Goal: Task Accomplishment & Management: Use online tool/utility

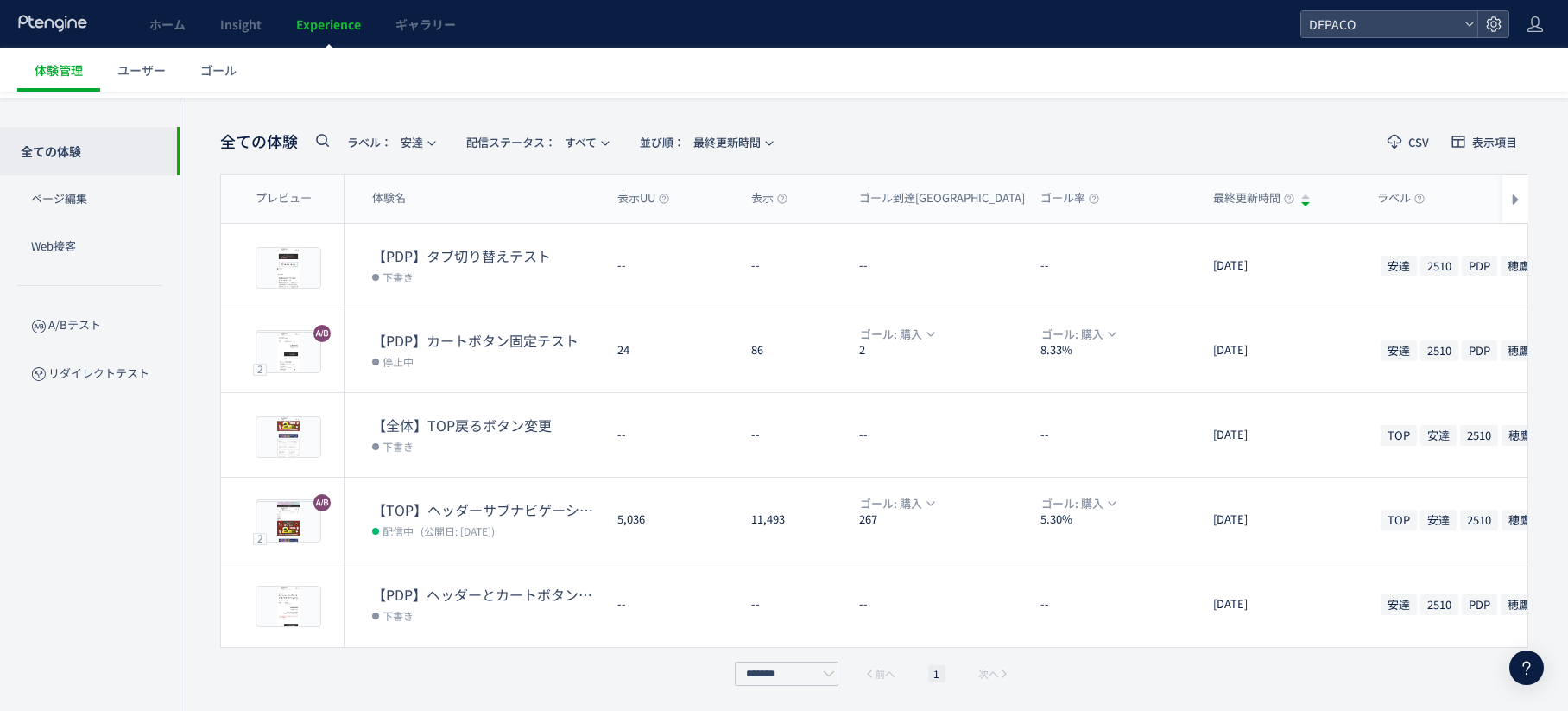
scroll to position [5028, 0]
drag, startPoint x: 0, startPoint y: 0, endPoint x: 70, endPoint y: 28, distance: 75.4
click at [70, 28] on icon at bounding box center [54, 24] width 72 height 18
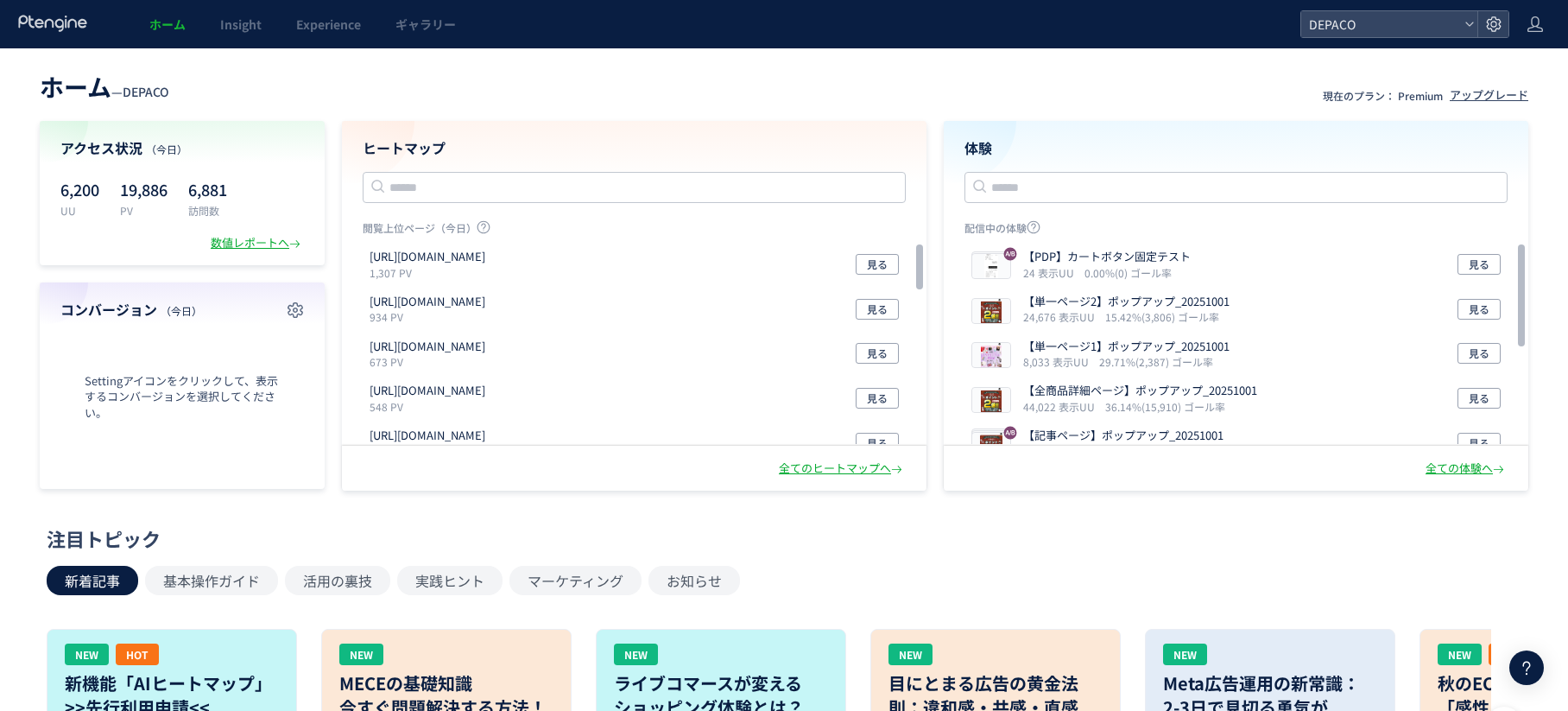
click at [1313, 580] on div "新着記事 基本操作ガイド 活用の裏技 実践ヒント マーケティング お知らせ" at bounding box center [780, 580] width 1467 height 29
click at [1528, 656] on div at bounding box center [1527, 668] width 34 height 34
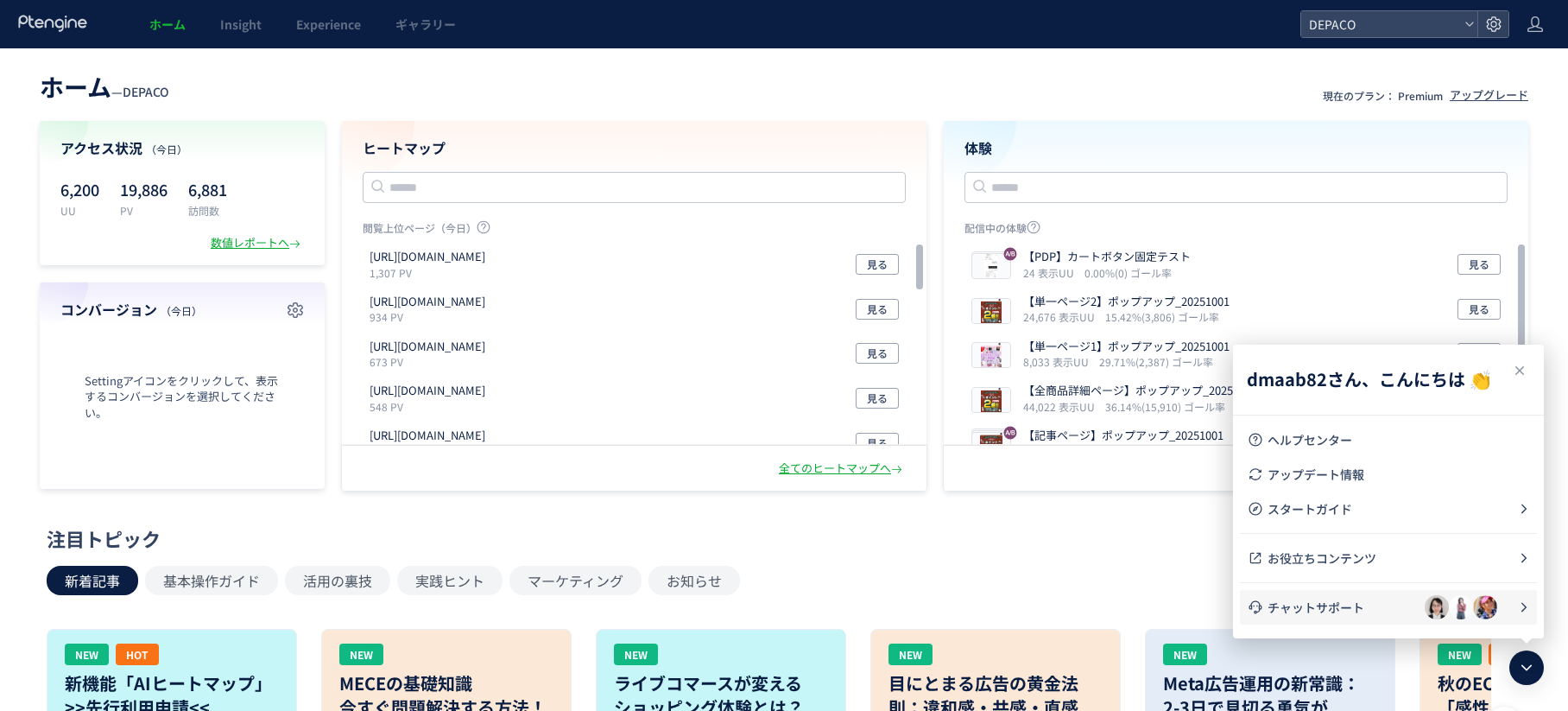
click at [1351, 608] on span "チャットサポート" at bounding box center [1346, 608] width 157 height 18
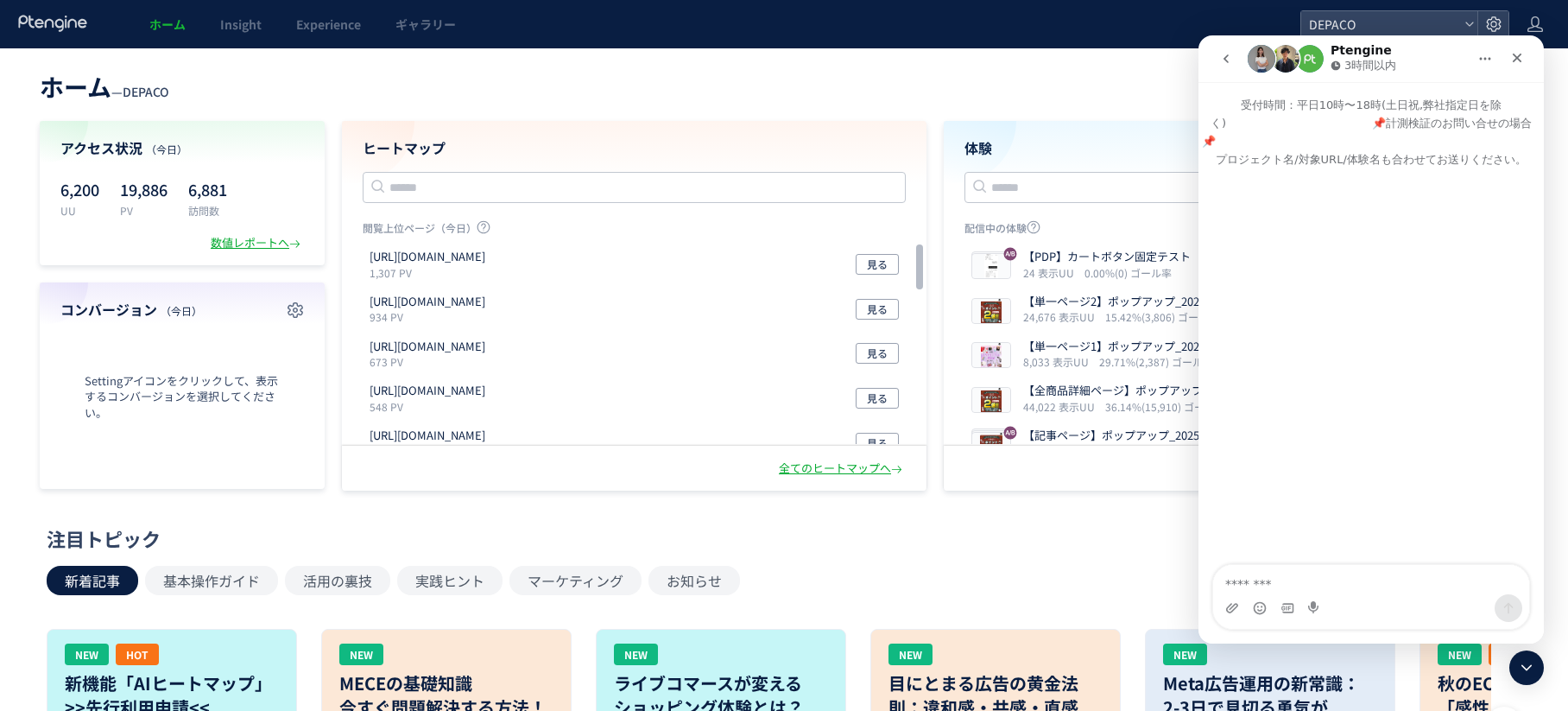
click at [1288, 61] on img "Intercom Messenger" at bounding box center [1286, 58] width 27 height 27
click at [1219, 57] on button "go back" at bounding box center [1226, 58] width 33 height 33
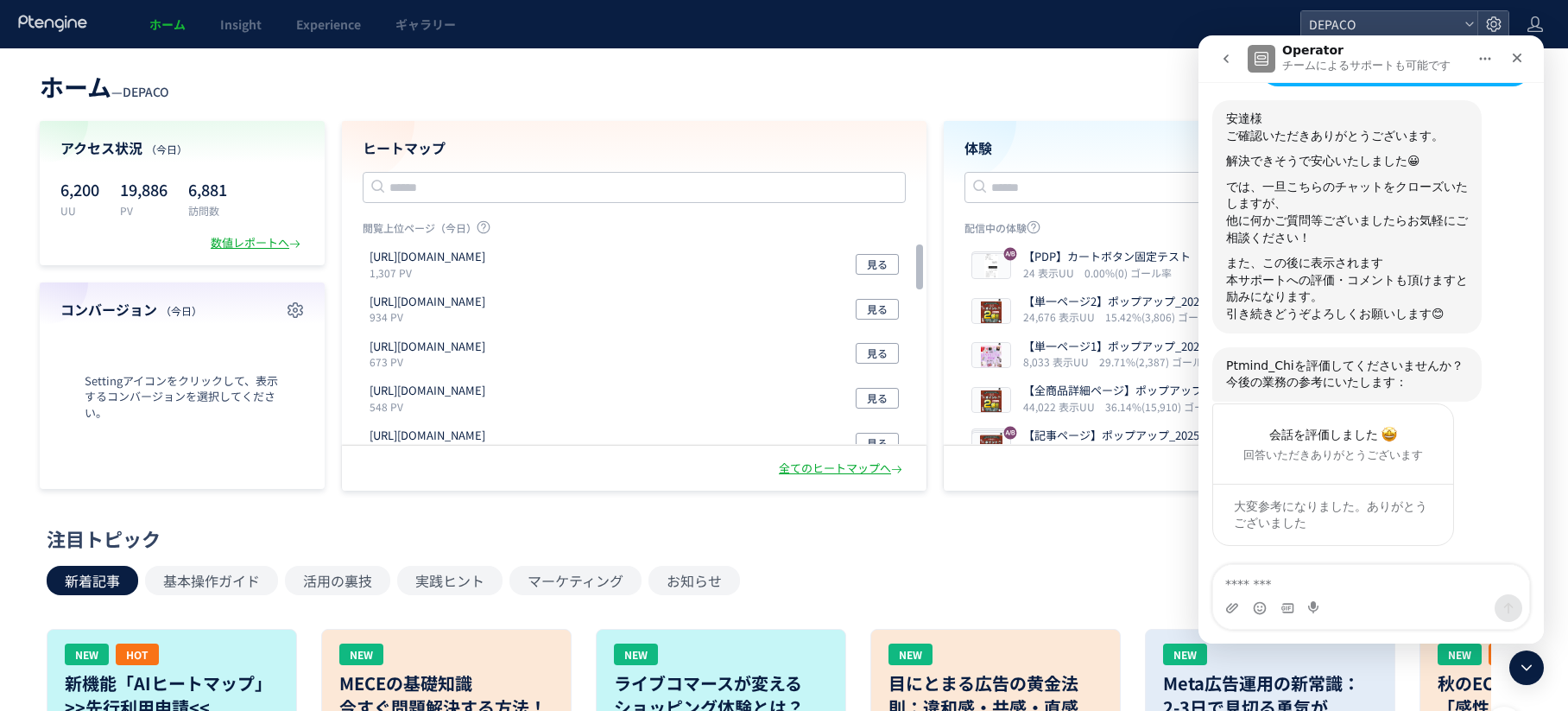
scroll to position [5287, 0]
click at [1226, 55] on icon "go back" at bounding box center [1227, 59] width 14 height 14
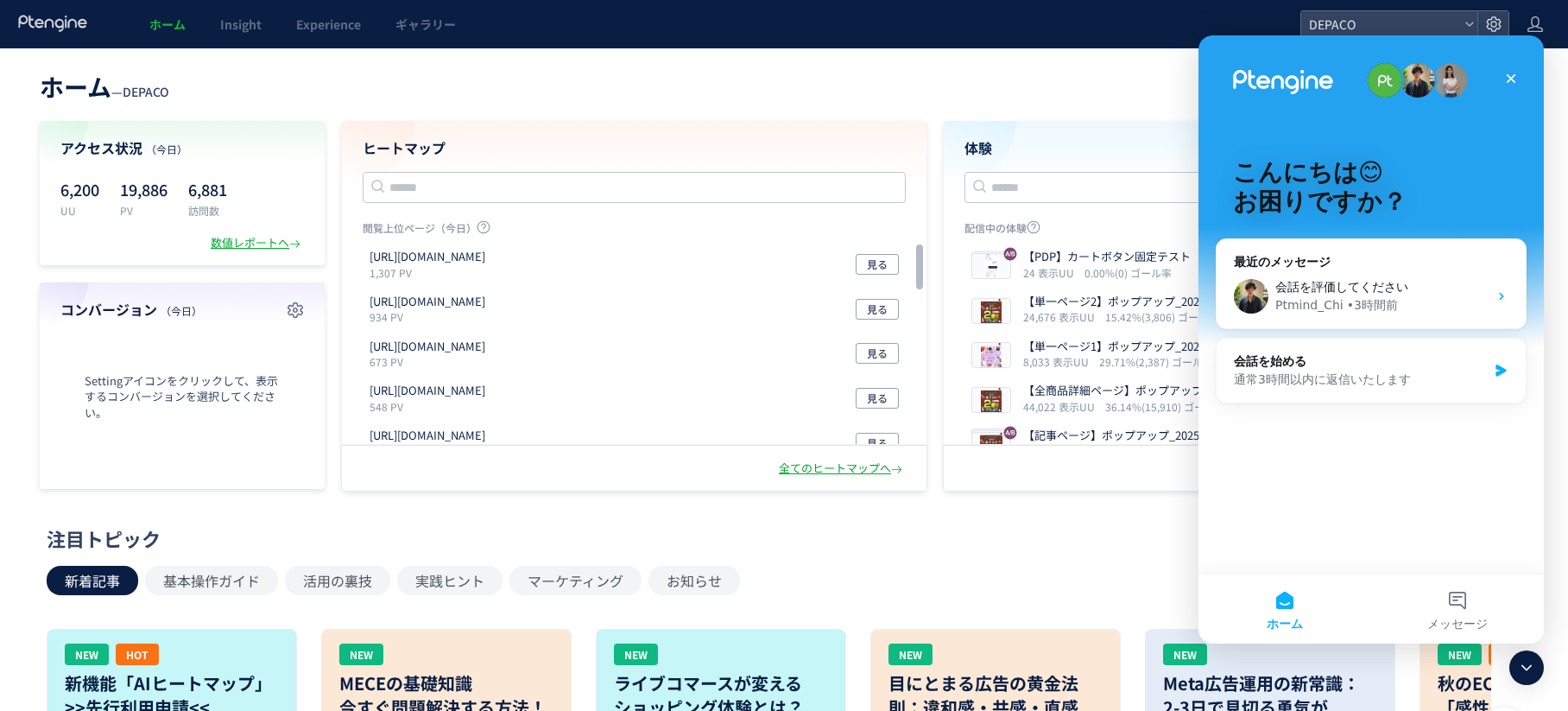
scroll to position [0, 0]
click at [1389, 284] on div "会話を評価してください" at bounding box center [1382, 287] width 213 height 18
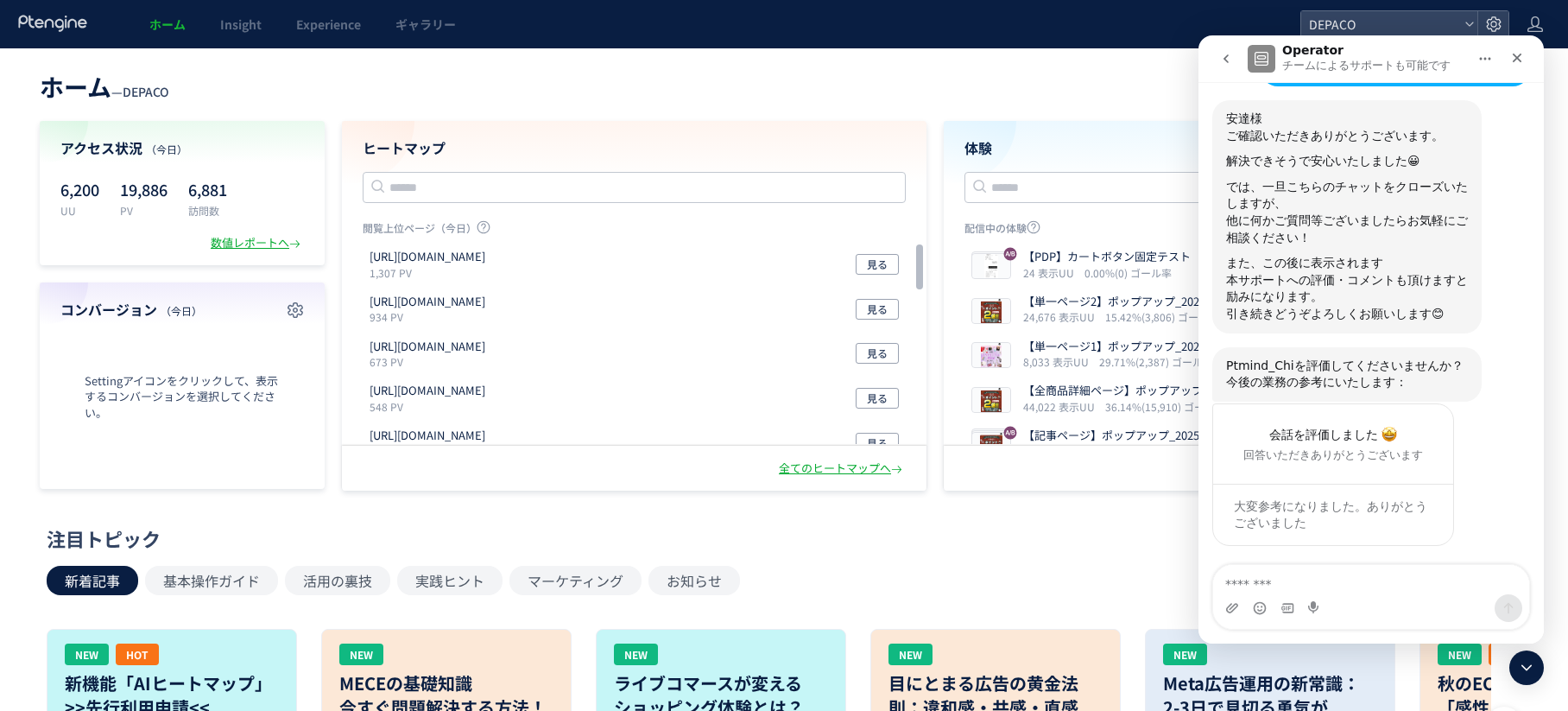
scroll to position [5287, 0]
click at [1224, 62] on icon "go back" at bounding box center [1227, 59] width 14 height 14
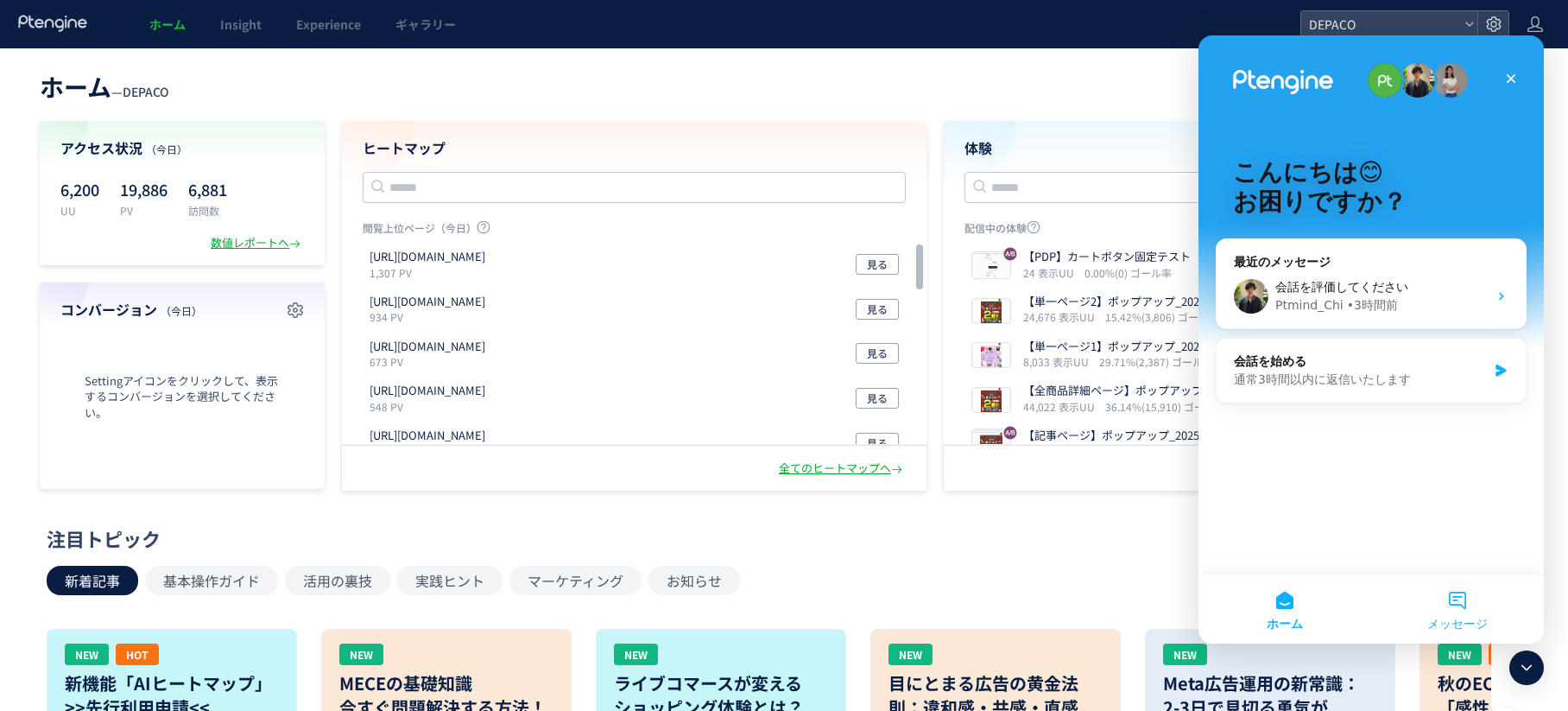
click at [1442, 597] on button "メッセージ" at bounding box center [1458, 609] width 172 height 70
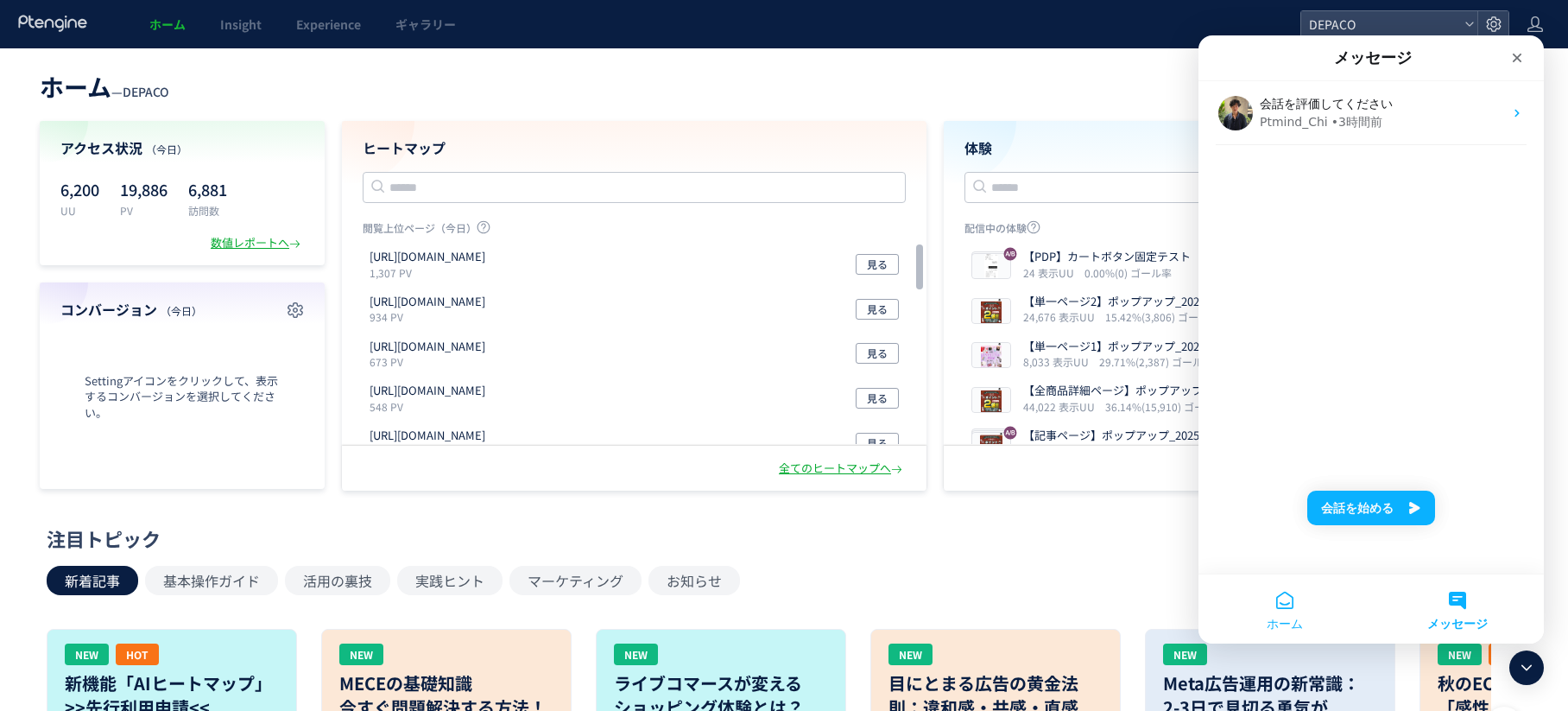
click at [1293, 610] on button "ホーム" at bounding box center [1285, 609] width 172 height 70
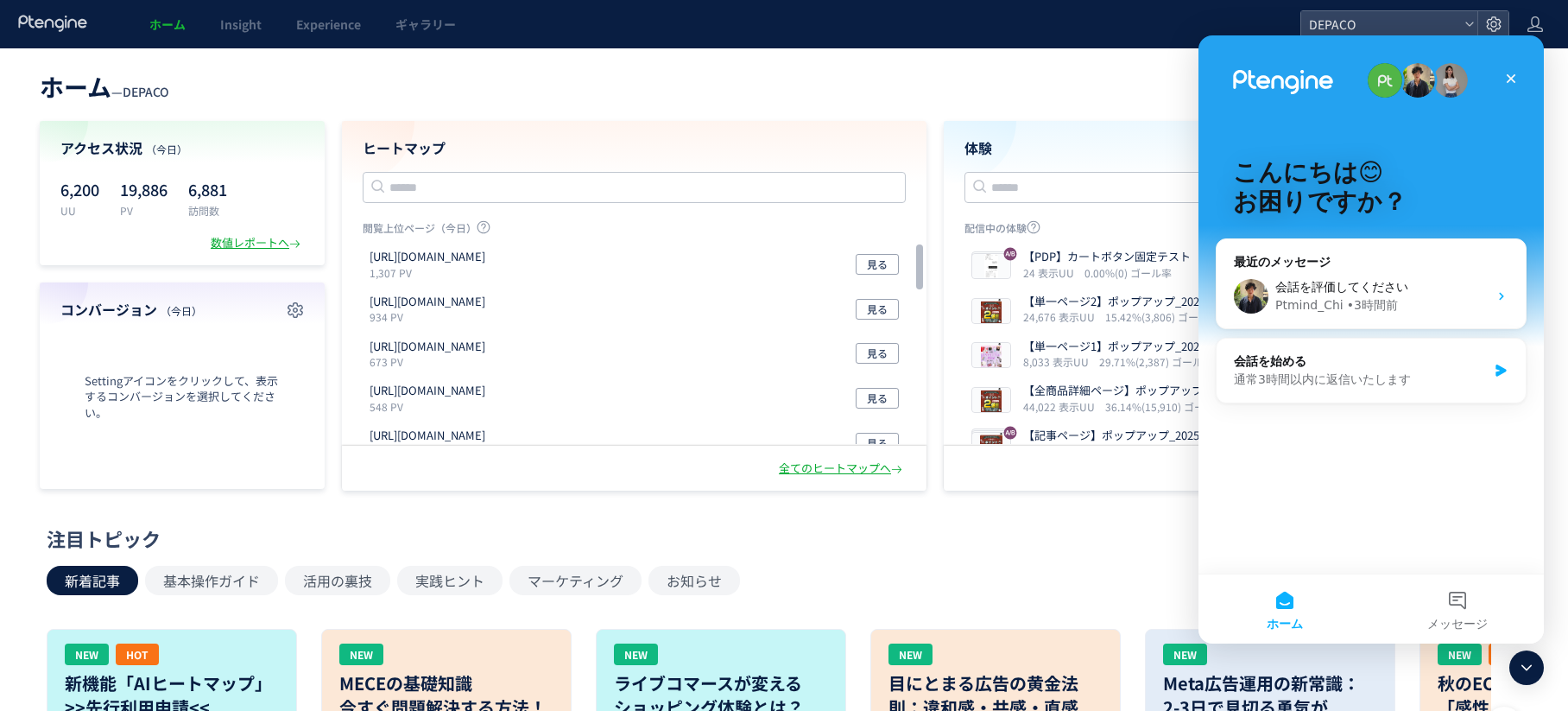
click at [1454, 78] on img "Intercom Messenger" at bounding box center [1450, 80] width 34 height 34
click at [1389, 84] on img "Intercom Messenger" at bounding box center [1385, 80] width 34 height 34
click at [1511, 80] on icon "クローズ" at bounding box center [1512, 78] width 10 height 10
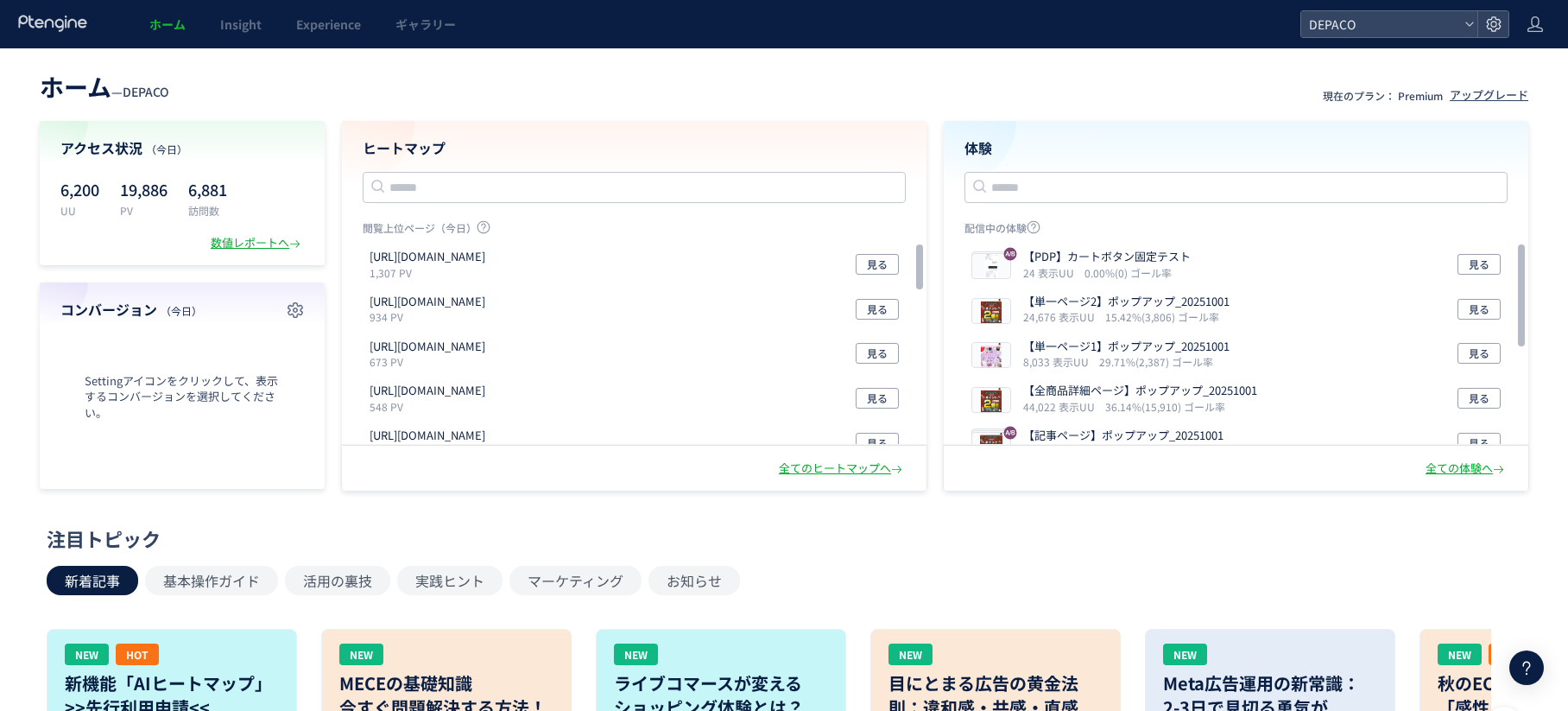
click at [952, 529] on div "注目トピック" at bounding box center [780, 539] width 1467 height 26
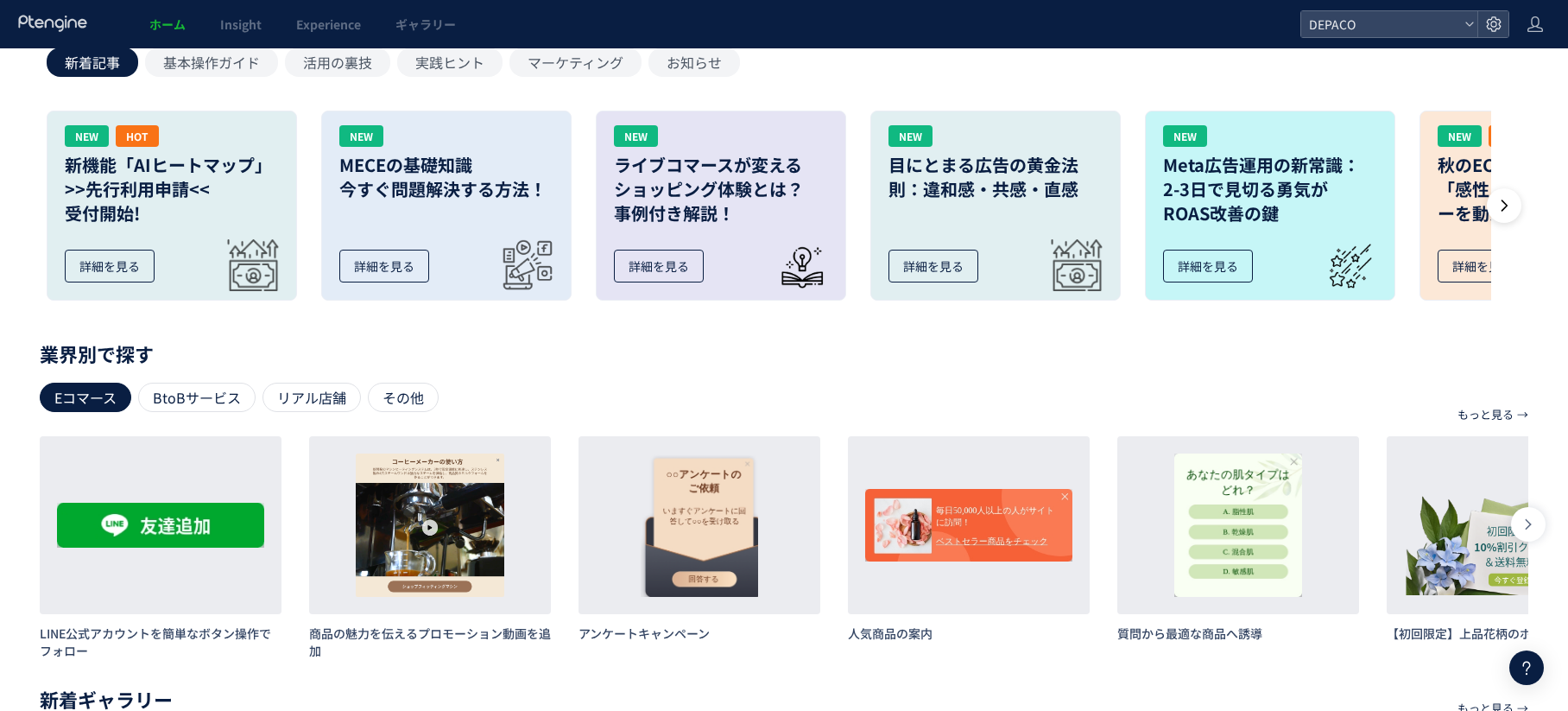
scroll to position [605, 0]
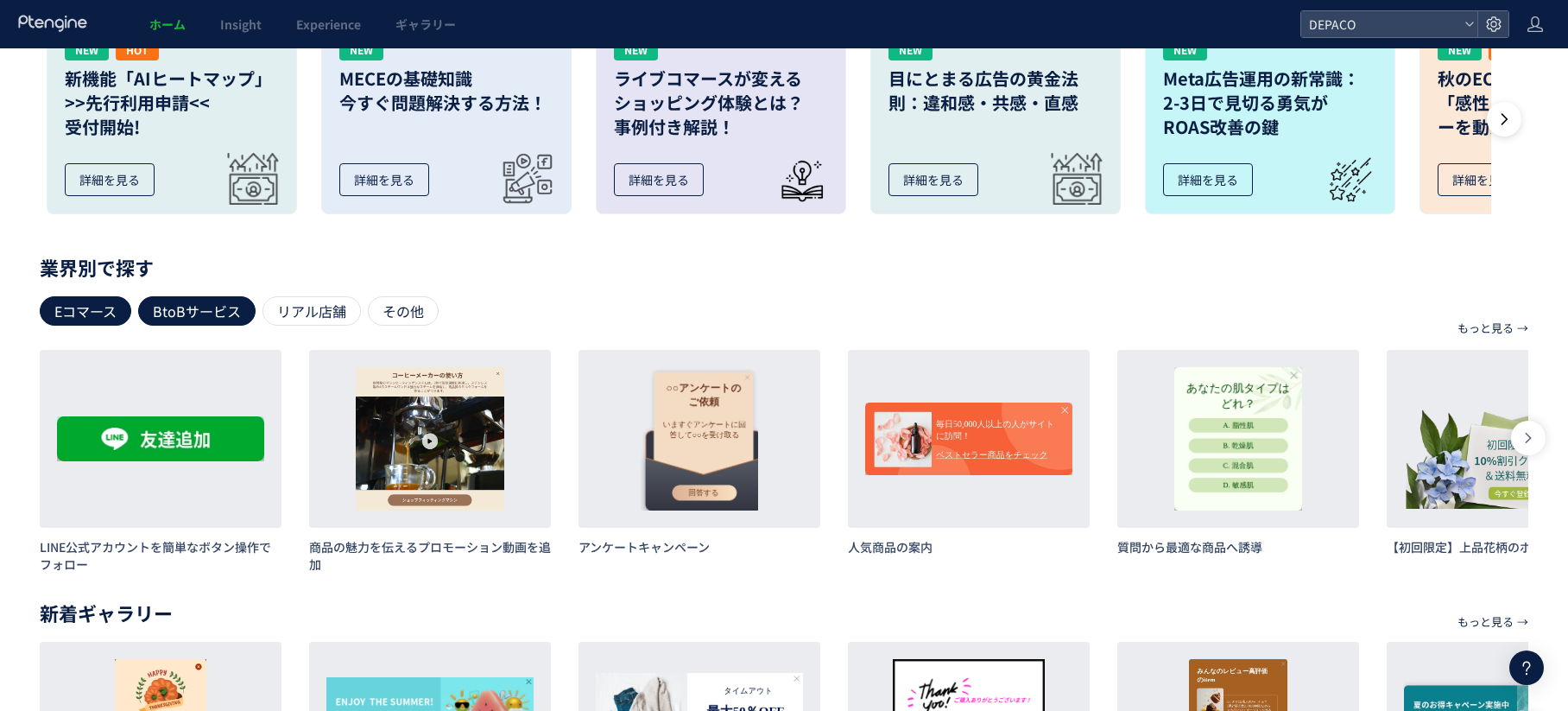
click at [217, 314] on div "BtoBサービス" at bounding box center [197, 311] width 118 height 29
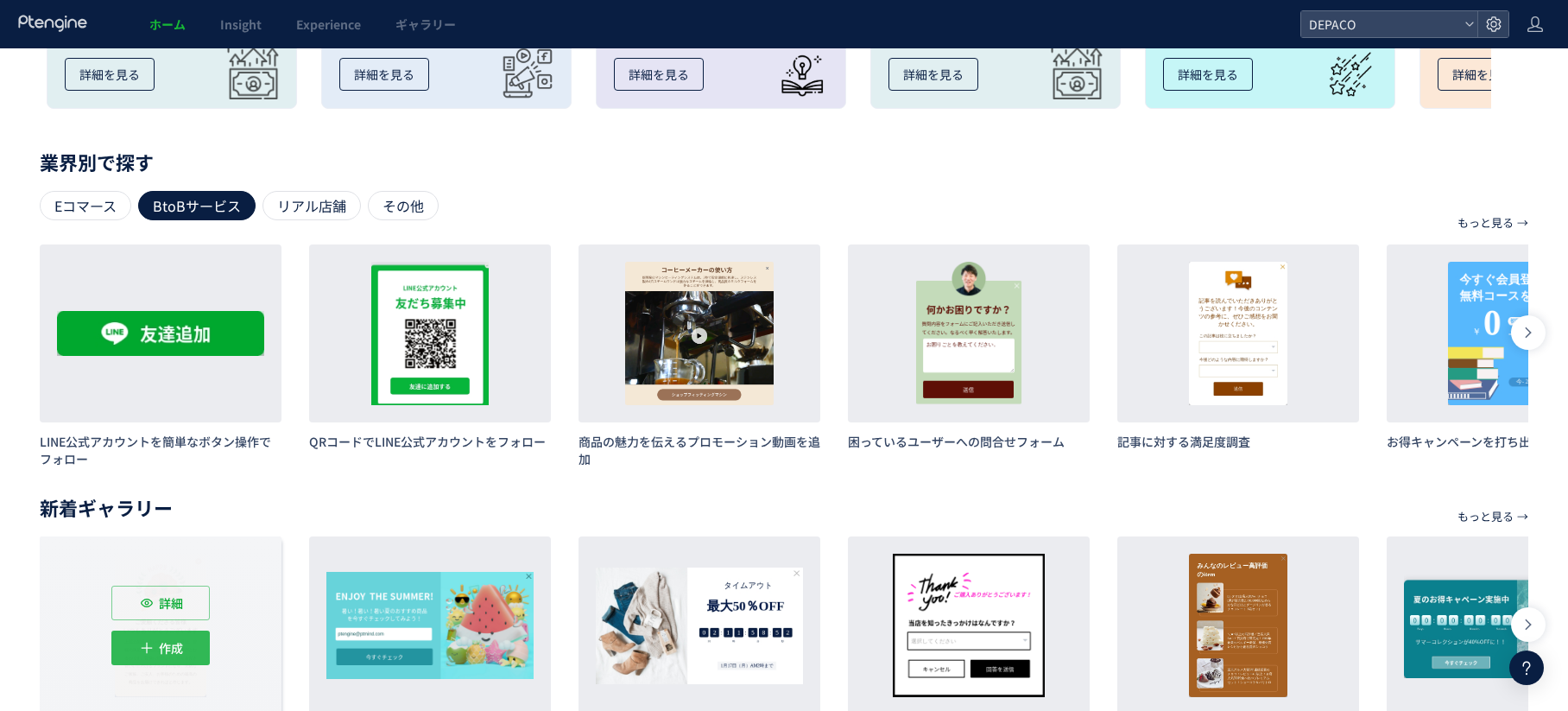
scroll to position [621, 0]
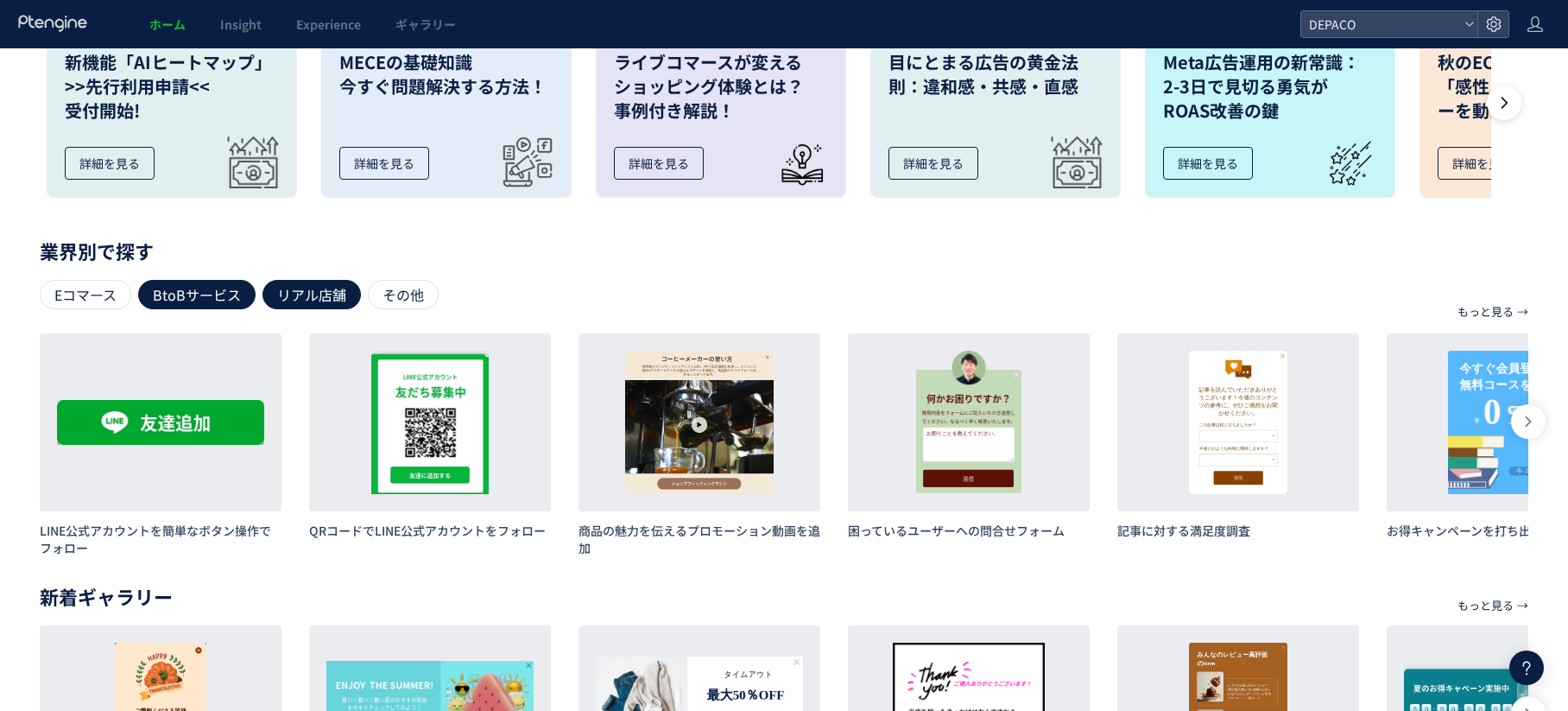
click at [323, 293] on div "リアル店舗" at bounding box center [312, 294] width 98 height 29
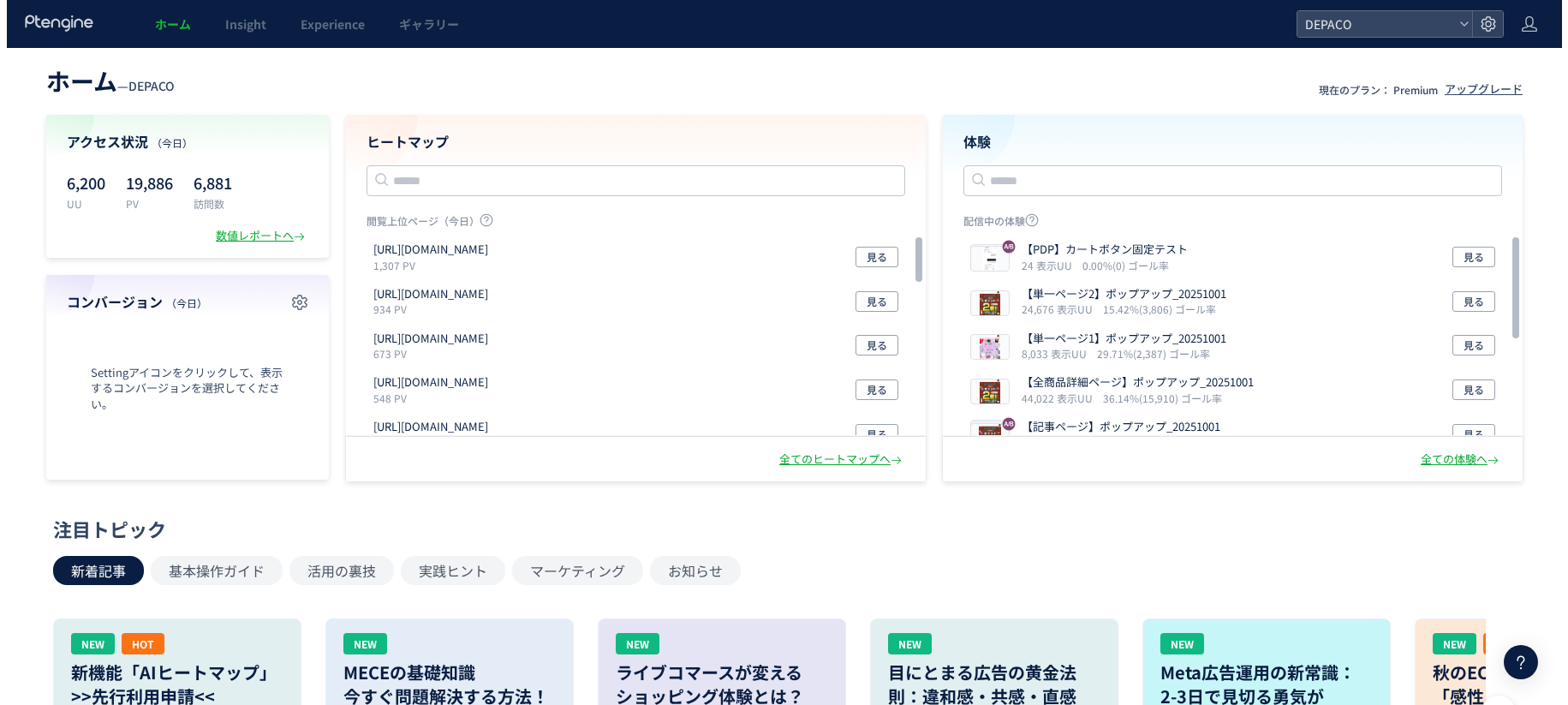
scroll to position [0, 0]
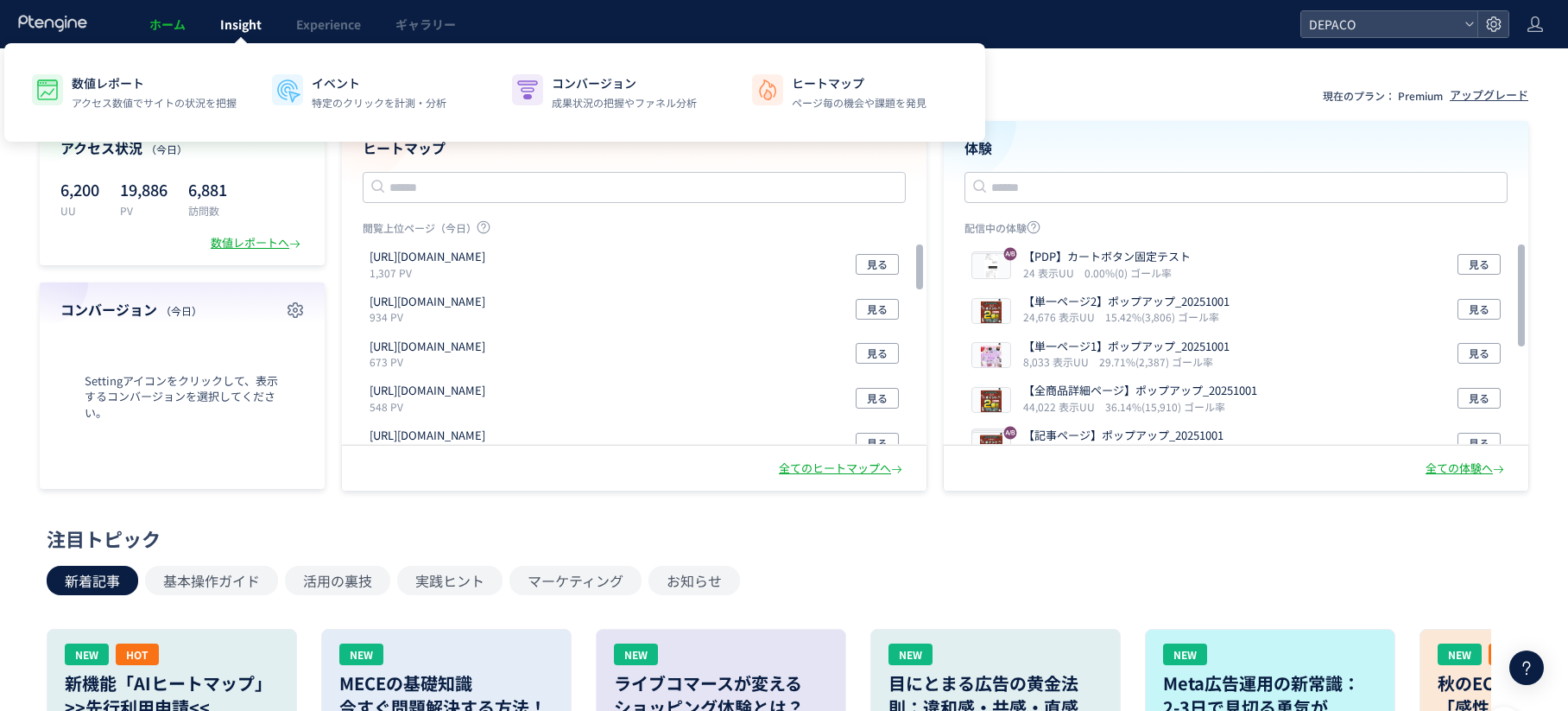
click at [259, 26] on span "Insight" at bounding box center [240, 25] width 41 height 18
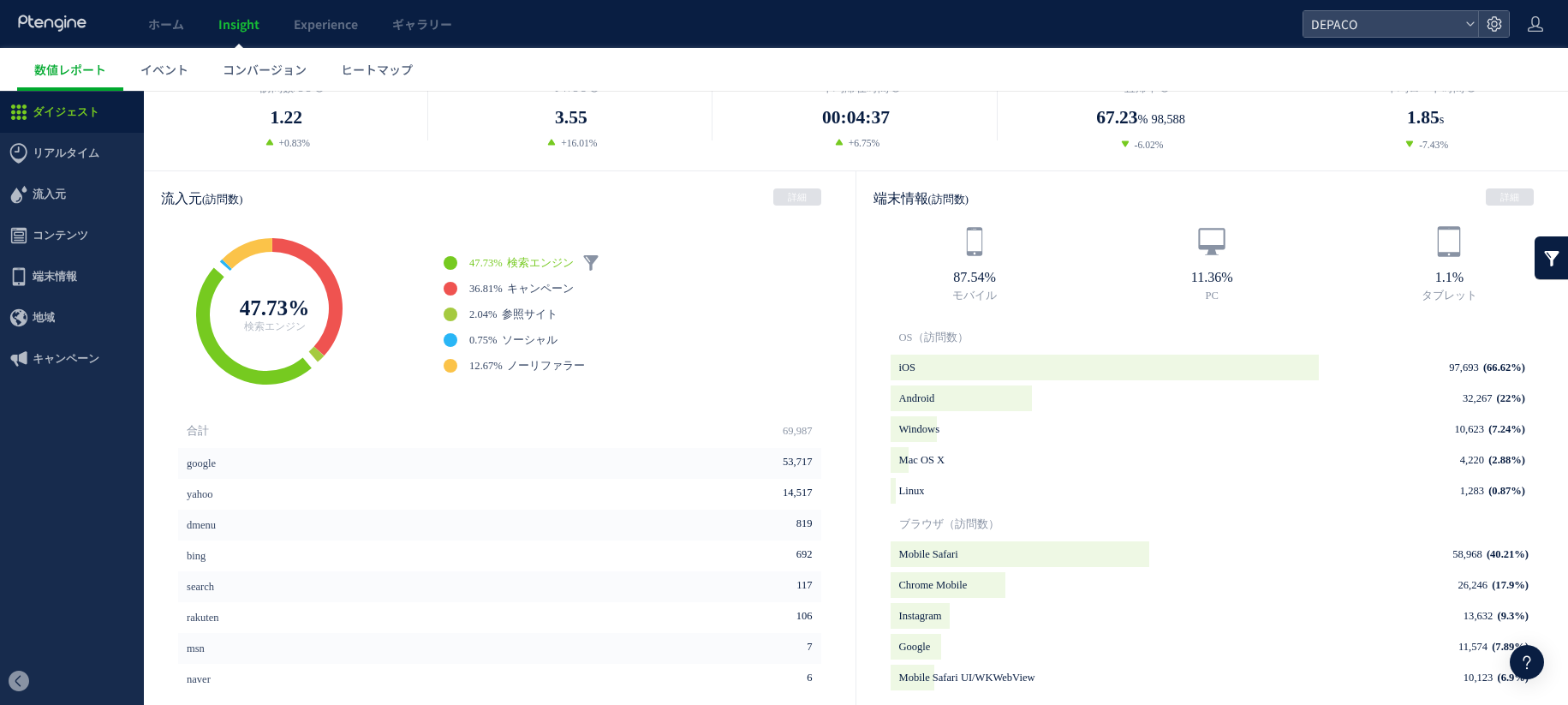
scroll to position [428, 0]
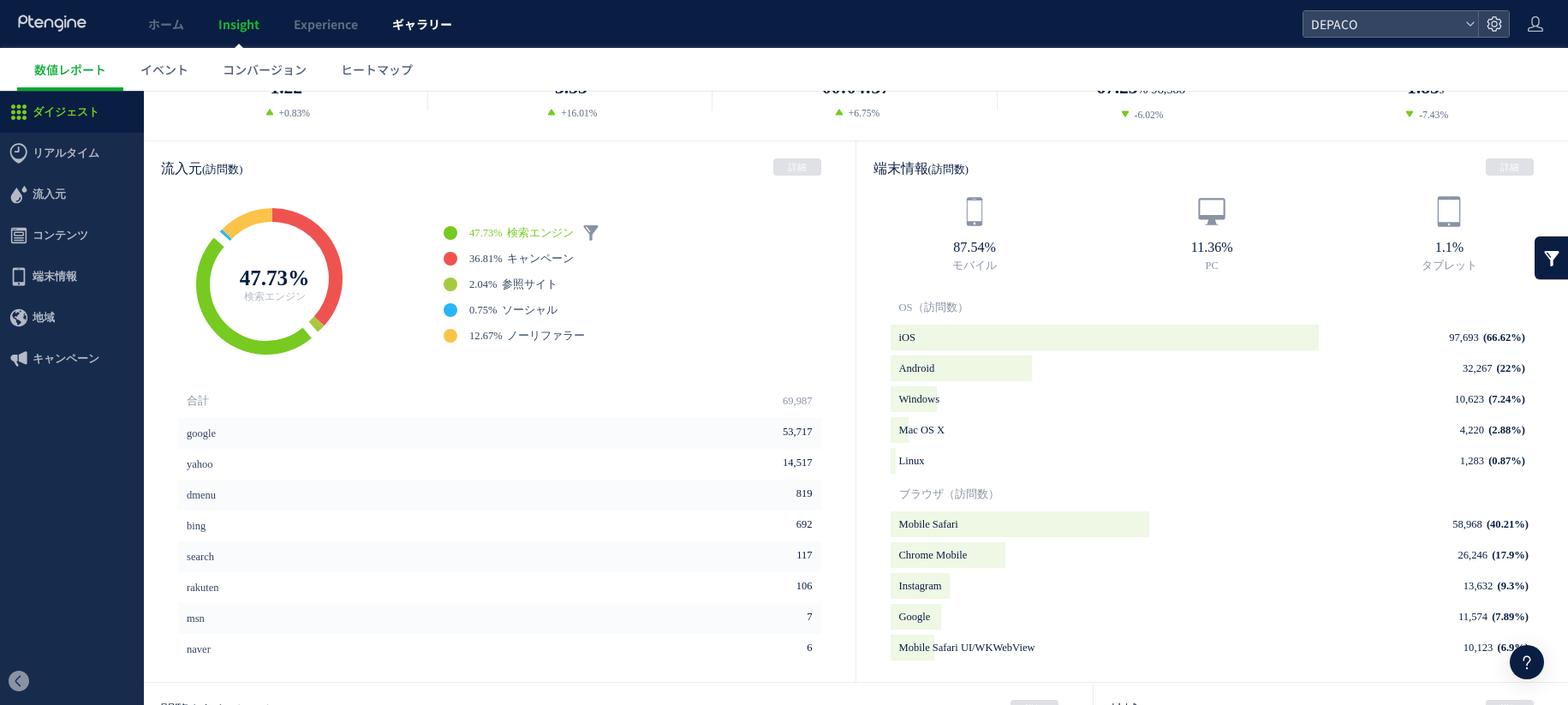
click at [403, 30] on span "ギャラリー" at bounding box center [422, 24] width 60 height 17
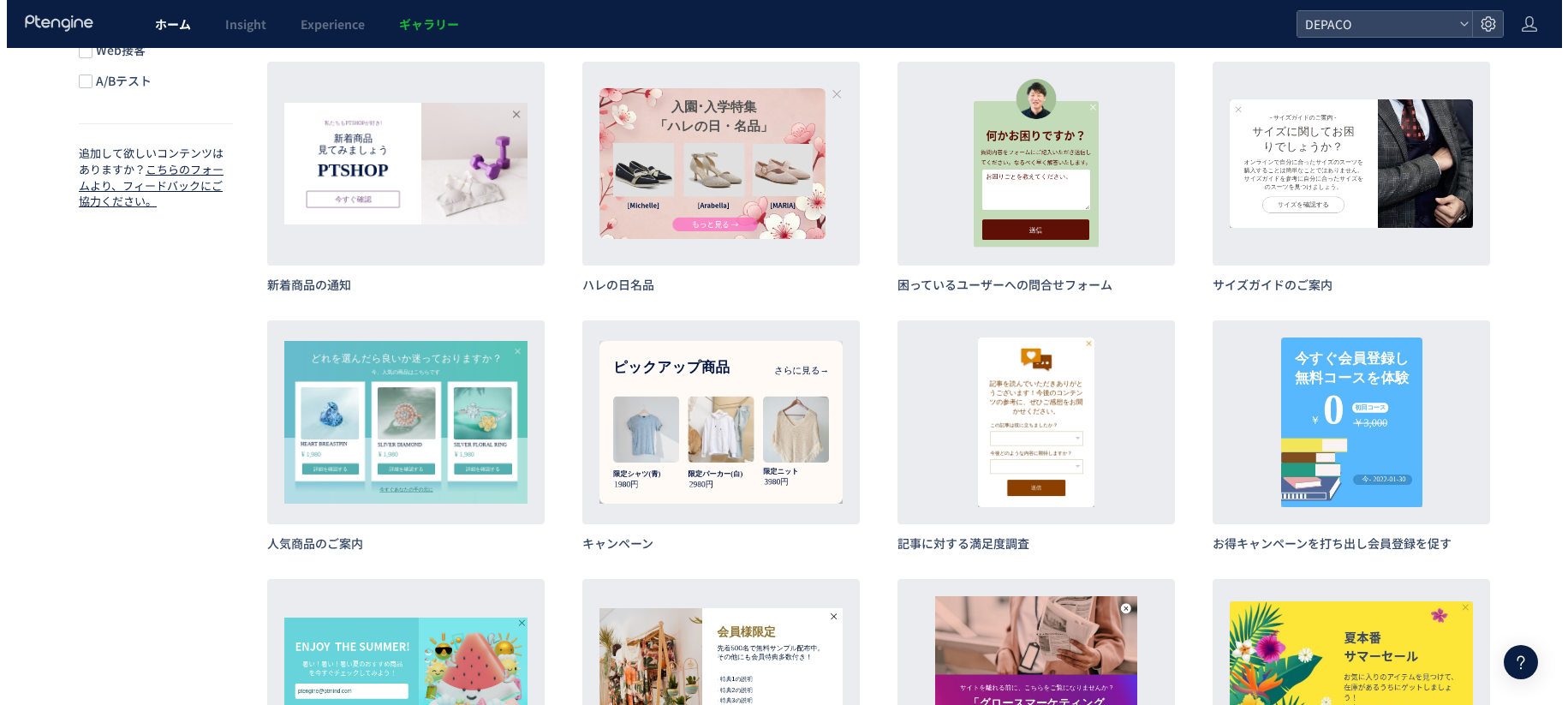
scroll to position [686, 0]
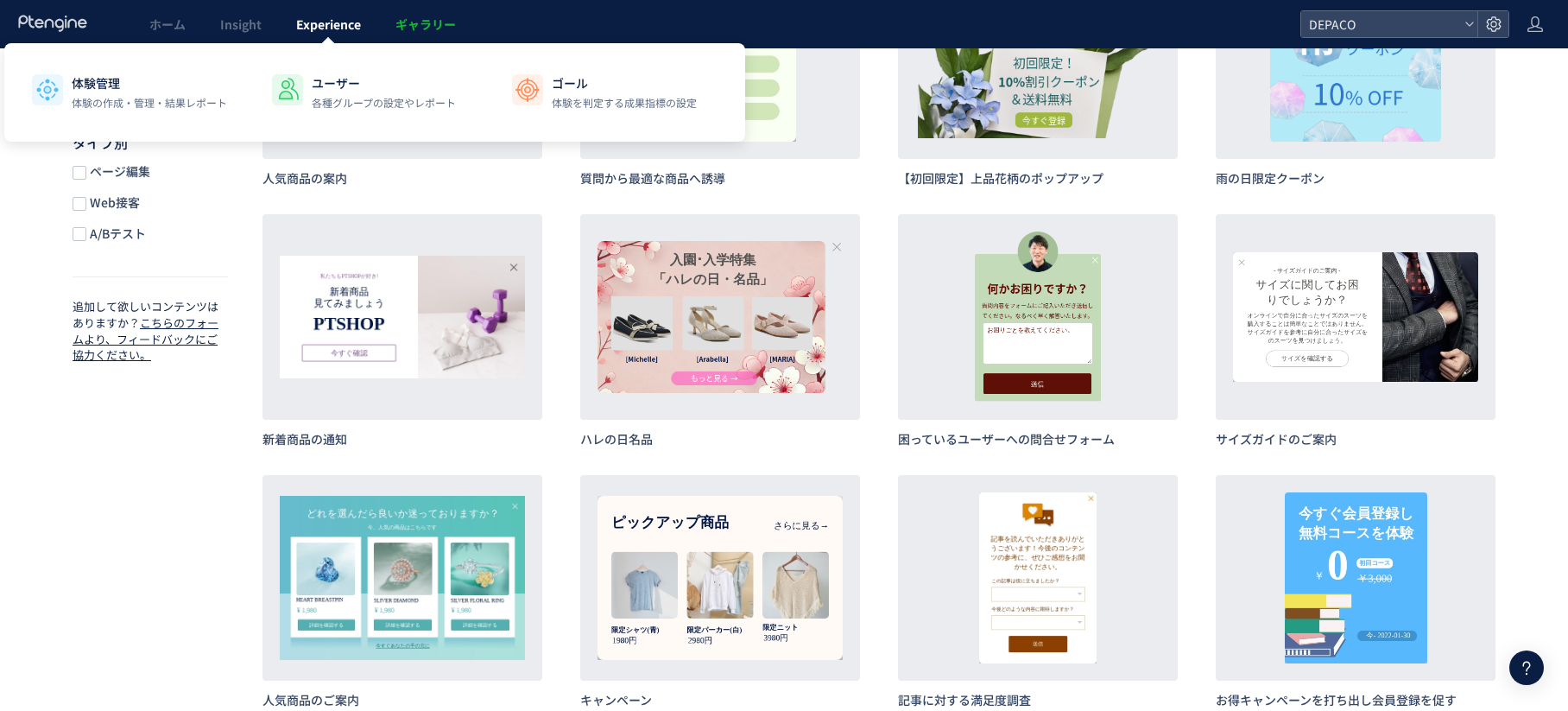
click at [330, 28] on span "Experience" at bounding box center [329, 25] width 65 height 18
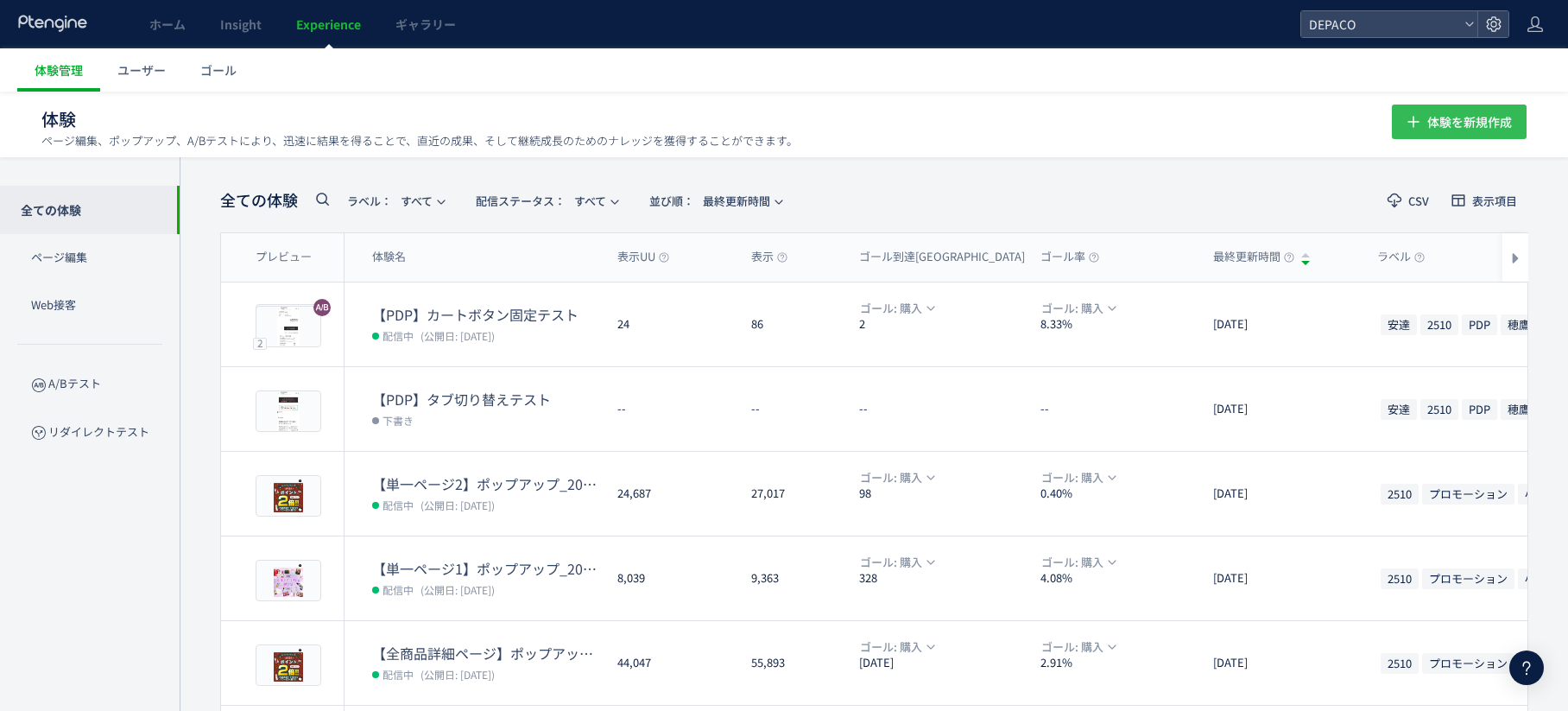
click at [1468, 115] on span "体験を新規作成" at bounding box center [1470, 121] width 84 height 34
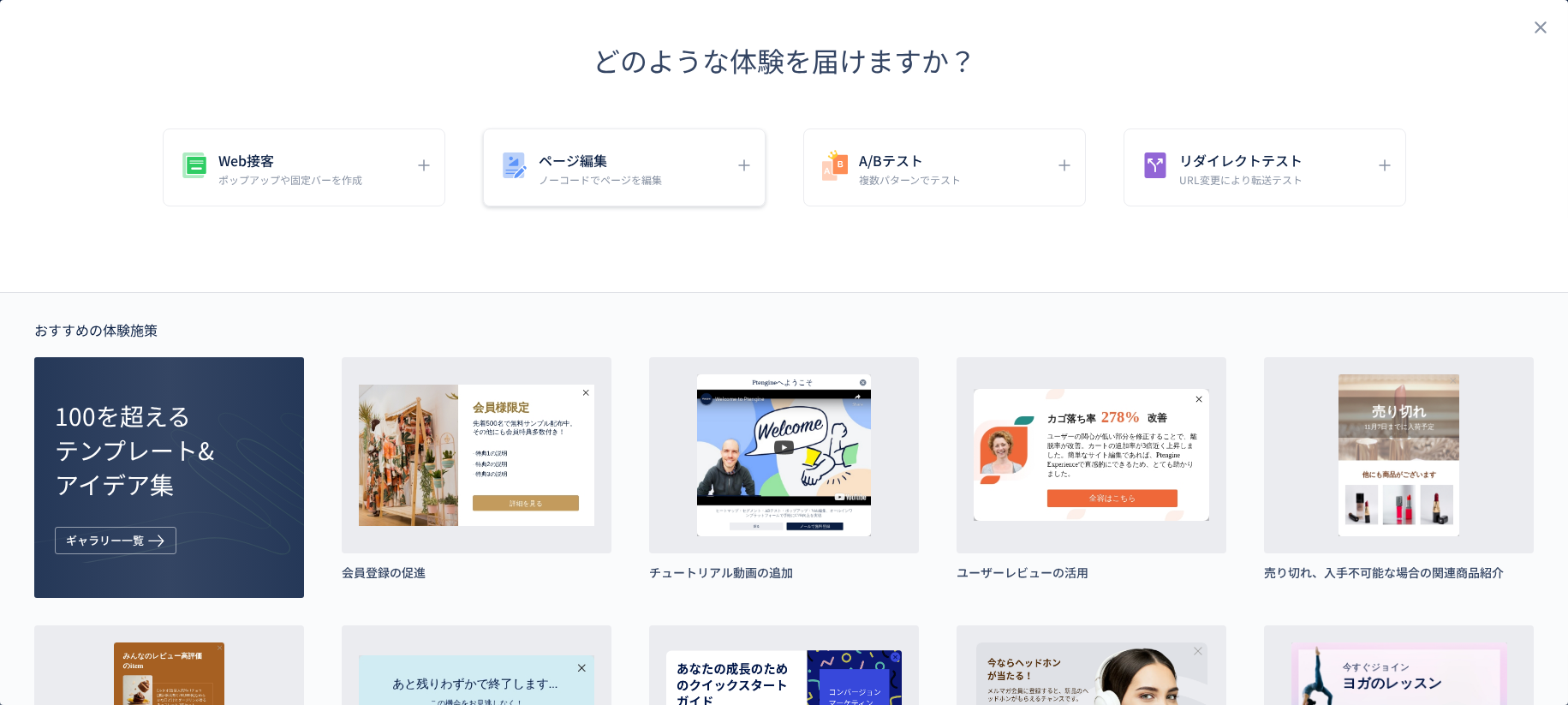
click at [566, 163] on h5 "ページ編集" at bounding box center [600, 160] width 123 height 24
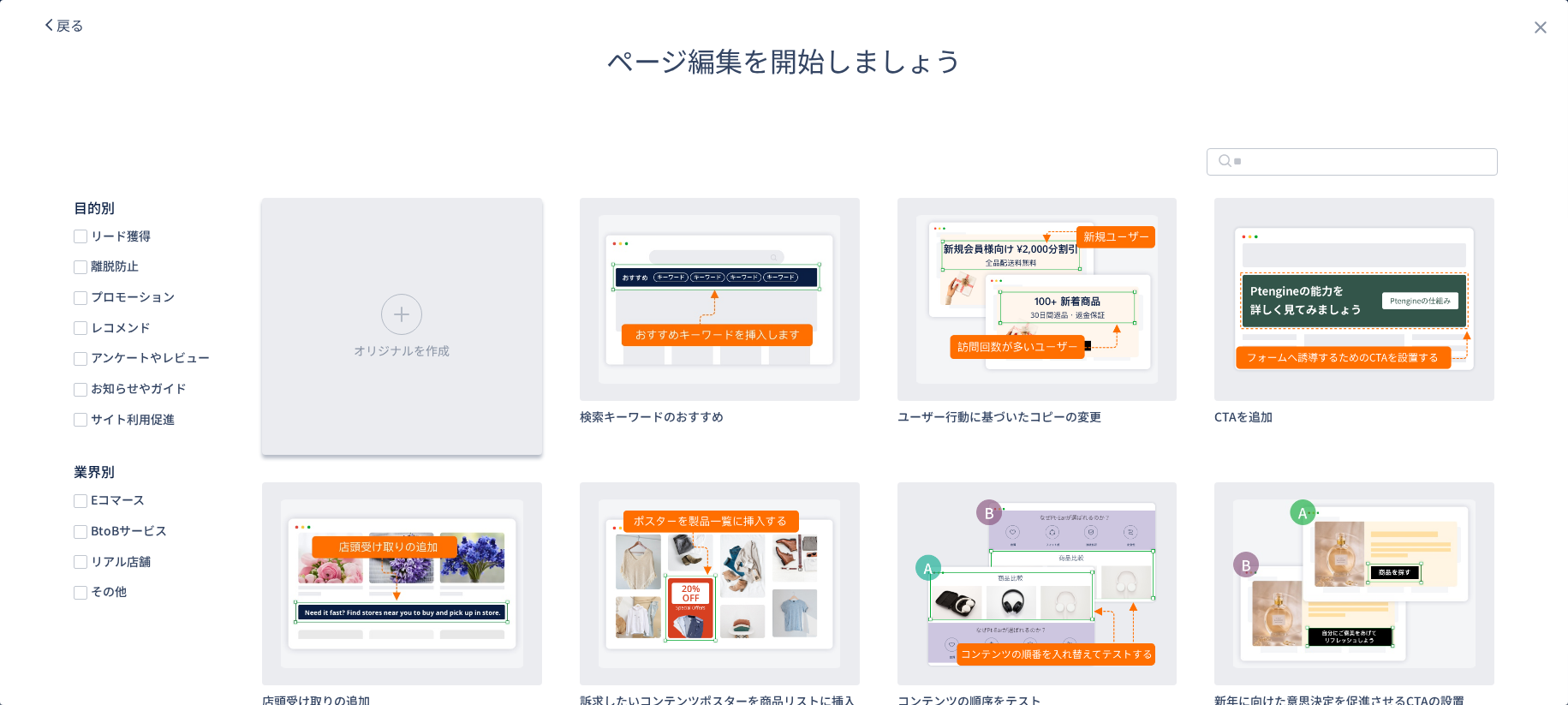
click at [398, 311] on icon "dialog" at bounding box center [401, 314] width 27 height 27
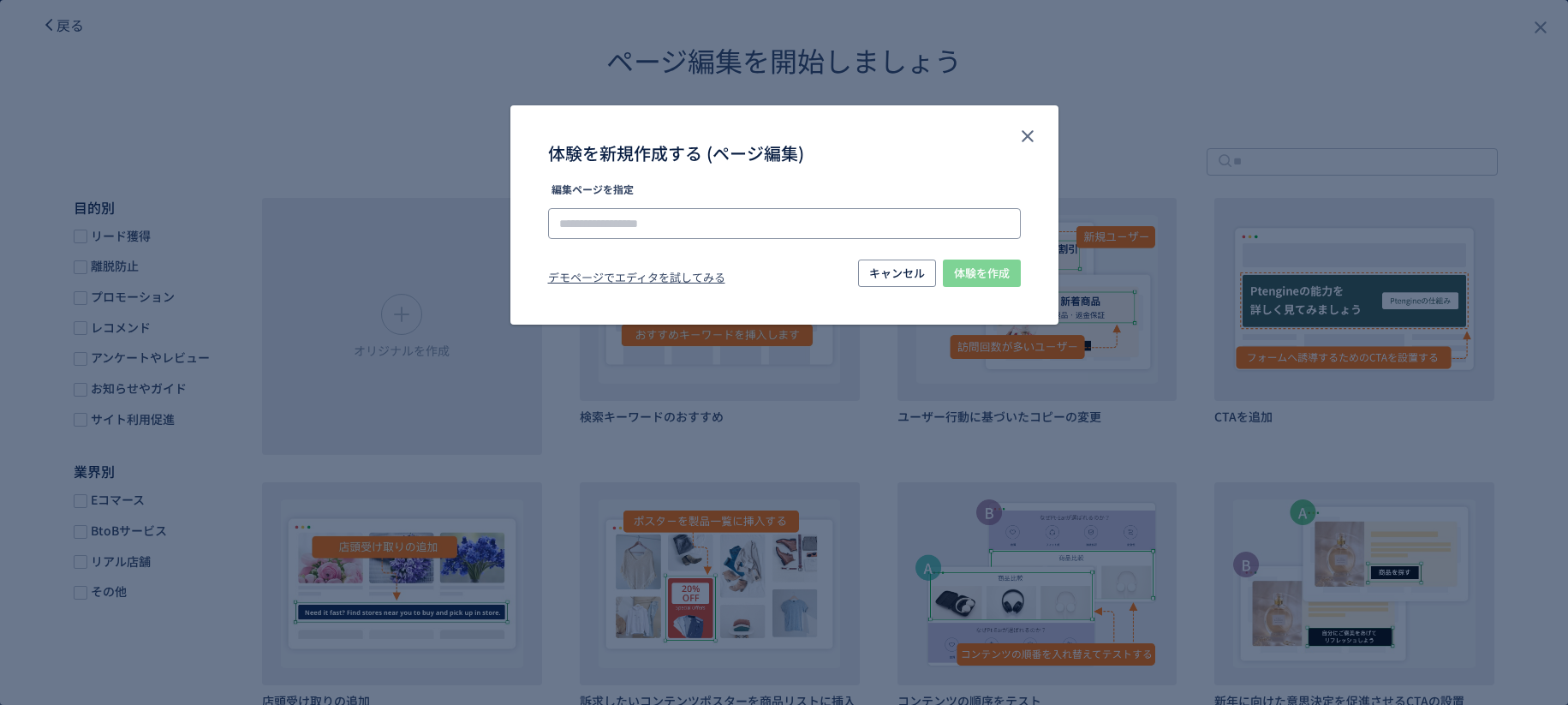
click at [579, 227] on input "体験を新規作成する (ページ編集)" at bounding box center [785, 223] width 473 height 31
paste input "**********"
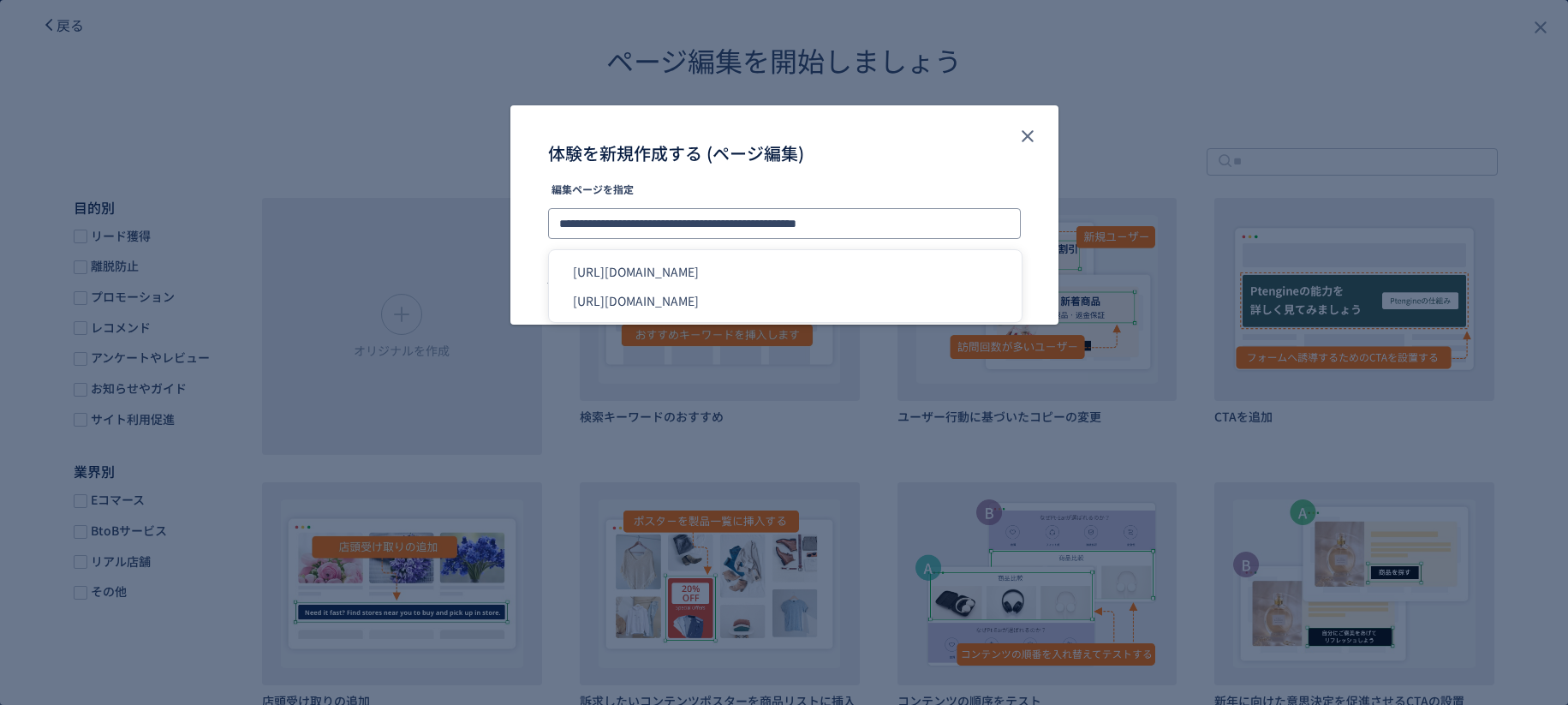
type input "**********"
click at [1048, 251] on div "**********" at bounding box center [784, 247] width 549 height 127
click at [978, 275] on span "体験を作成" at bounding box center [982, 273] width 56 height 27
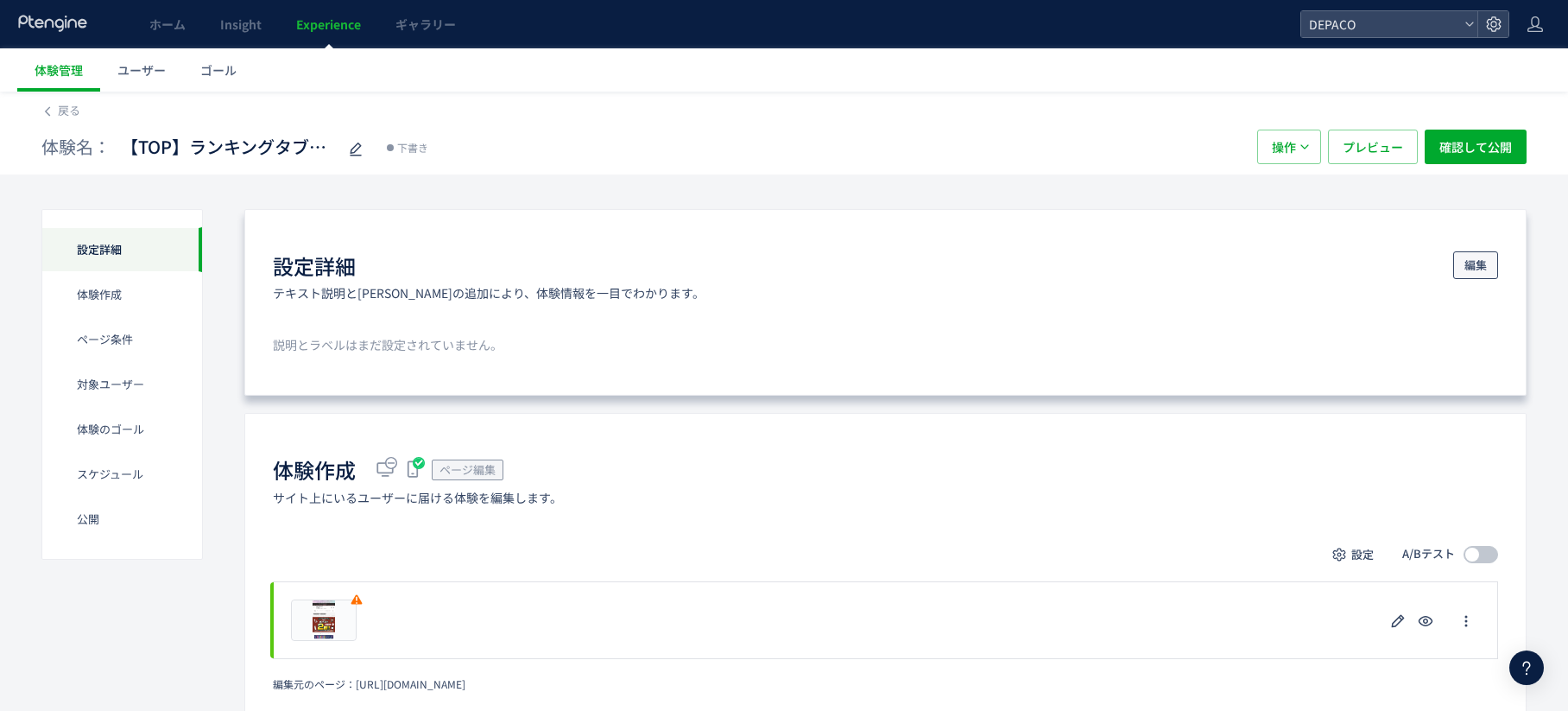
click at [1477, 268] on span "編集" at bounding box center [1477, 265] width 23 height 27
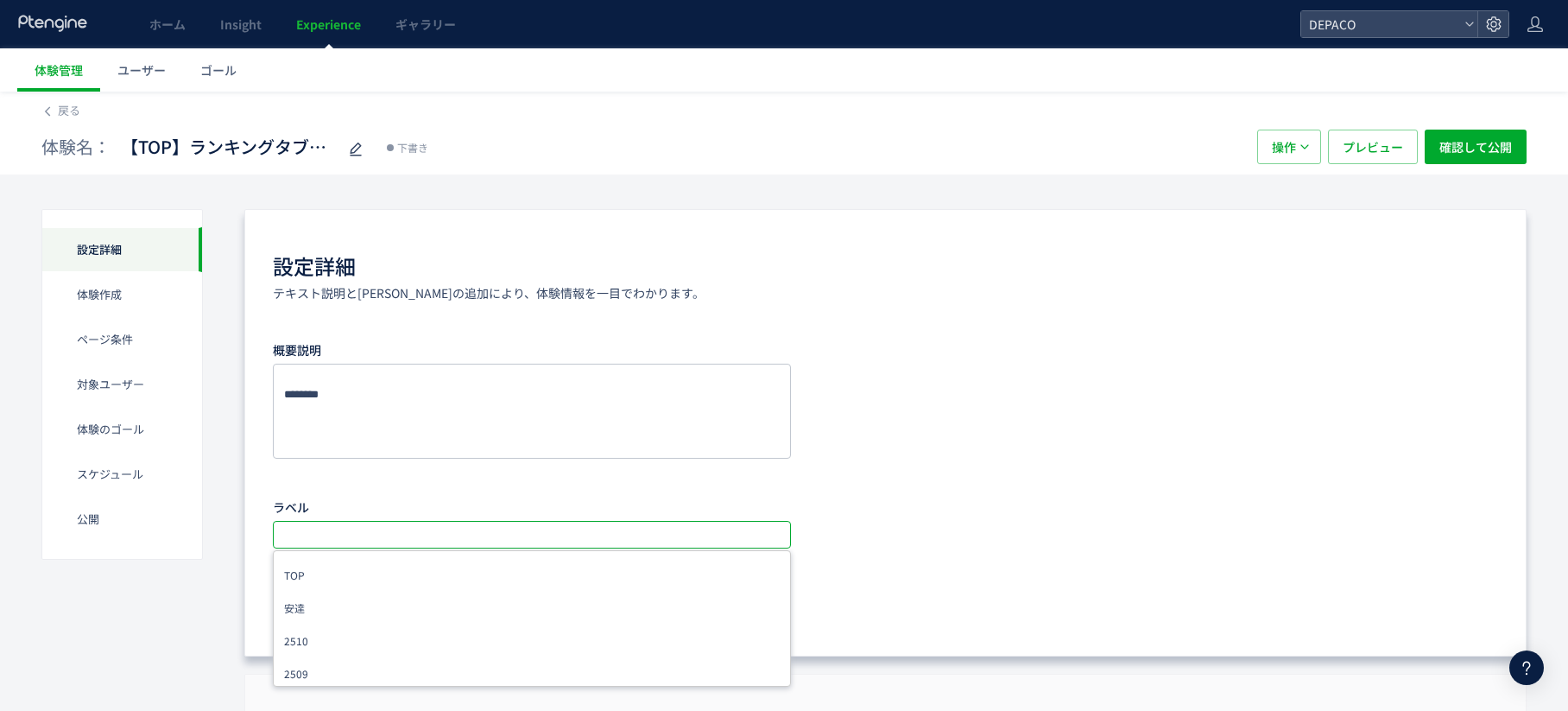
click at [369, 535] on input "text" at bounding box center [534, 535] width 505 height 21
click at [339, 576] on li "TOP" at bounding box center [532, 575] width 507 height 31
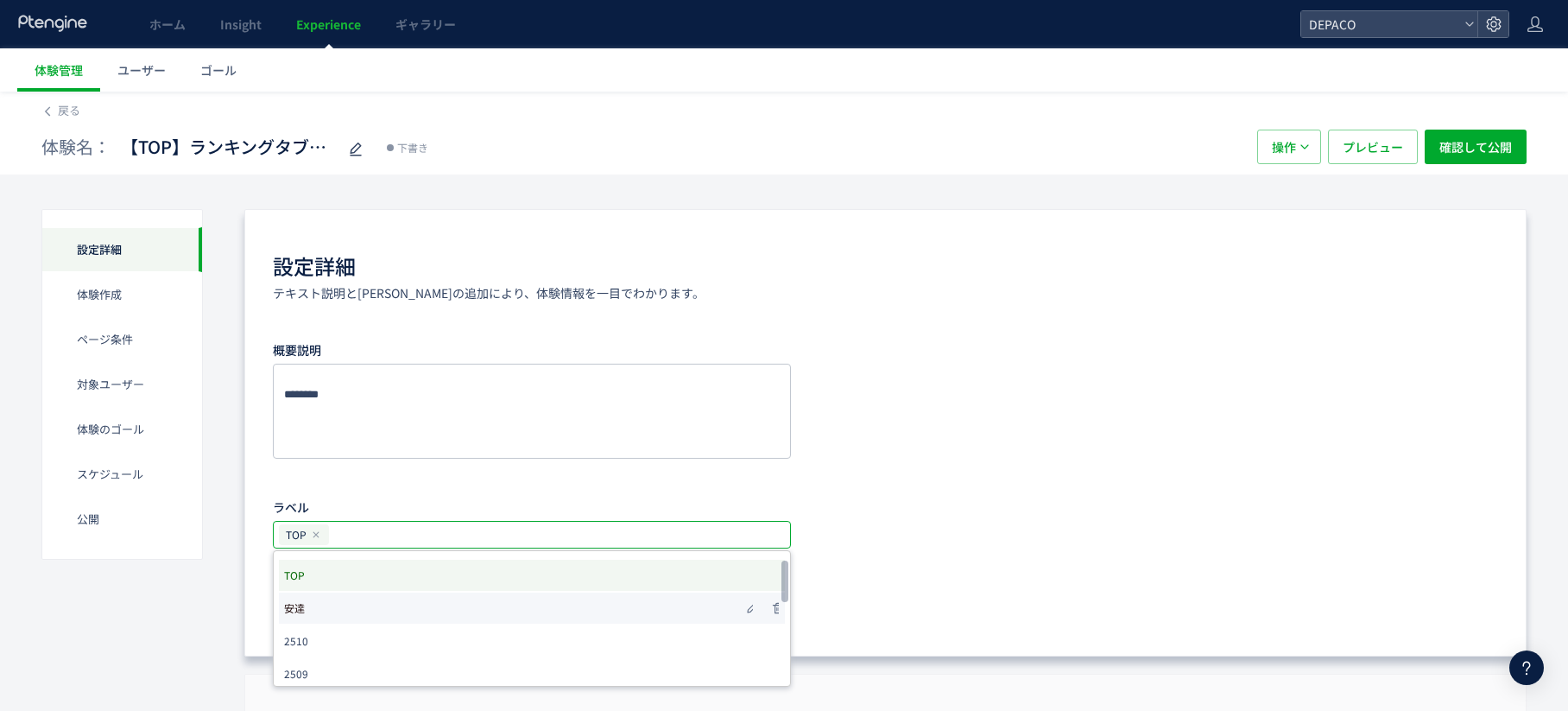
click at [307, 611] on li "安達" at bounding box center [532, 608] width 507 height 31
click at [307, 635] on span "2510" at bounding box center [295, 641] width 24 height 24
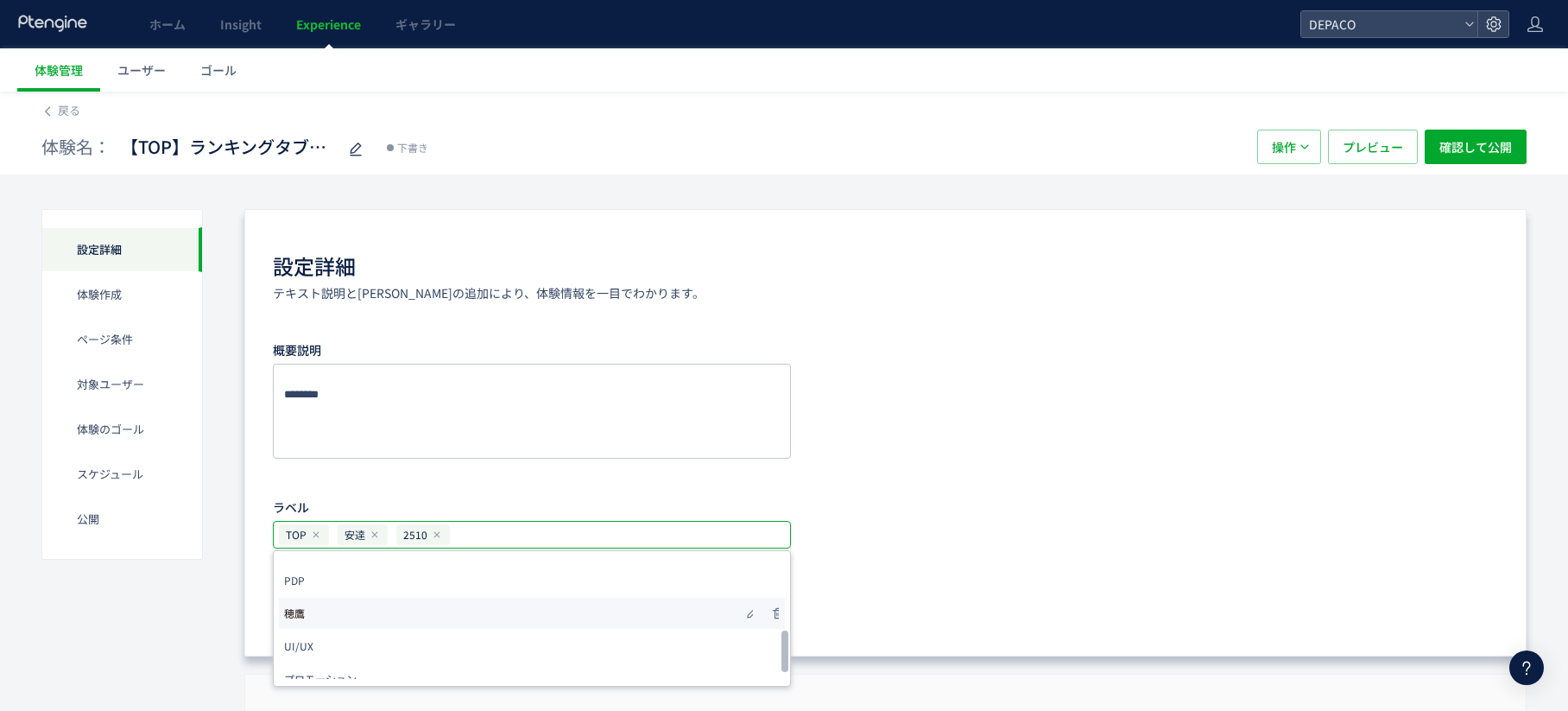
scroll to position [346, 0]
click at [312, 603] on li "穂鷹" at bounding box center [532, 590] width 507 height 31
click at [312, 626] on span "UI/UX" at bounding box center [298, 623] width 29 height 24
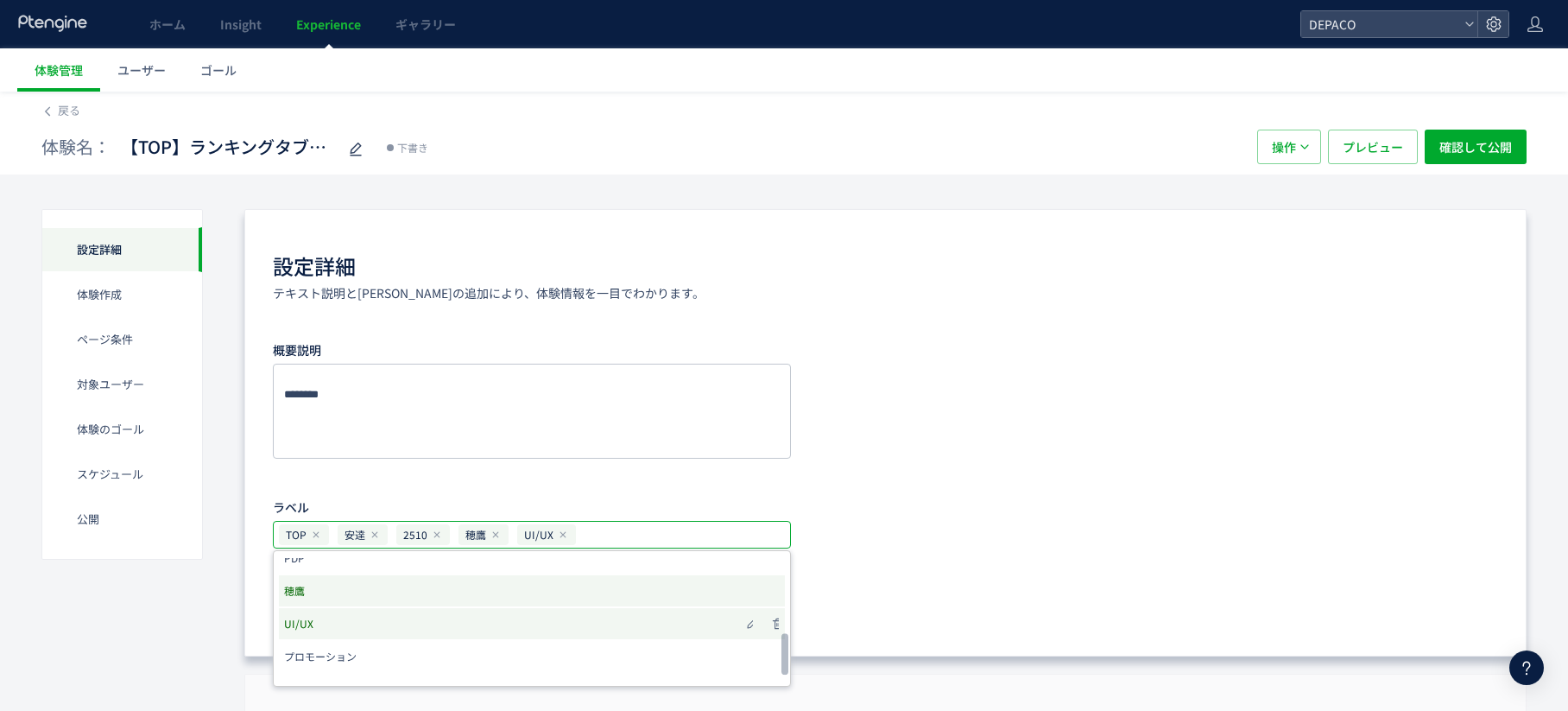
scroll to position [371, 0]
click at [1011, 539] on div "概要説明 ラベル TOP [PERSON_NAME] 2510 穂鷹 UI/UX TOP [PERSON_NAME] 2510 2509 2508 [PERS…" at bounding box center [886, 443] width 1226 height 214
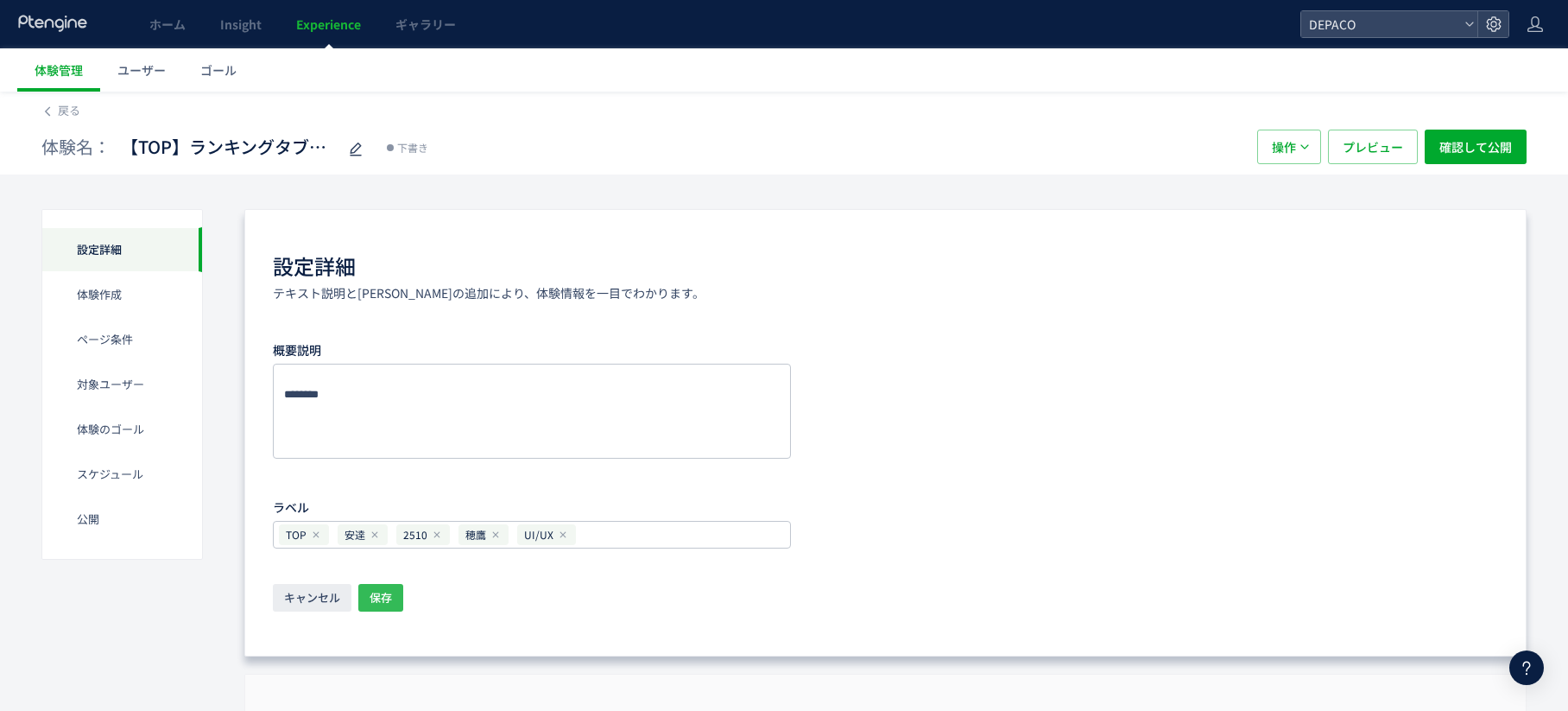
click at [390, 603] on span "保存" at bounding box center [381, 597] width 23 height 27
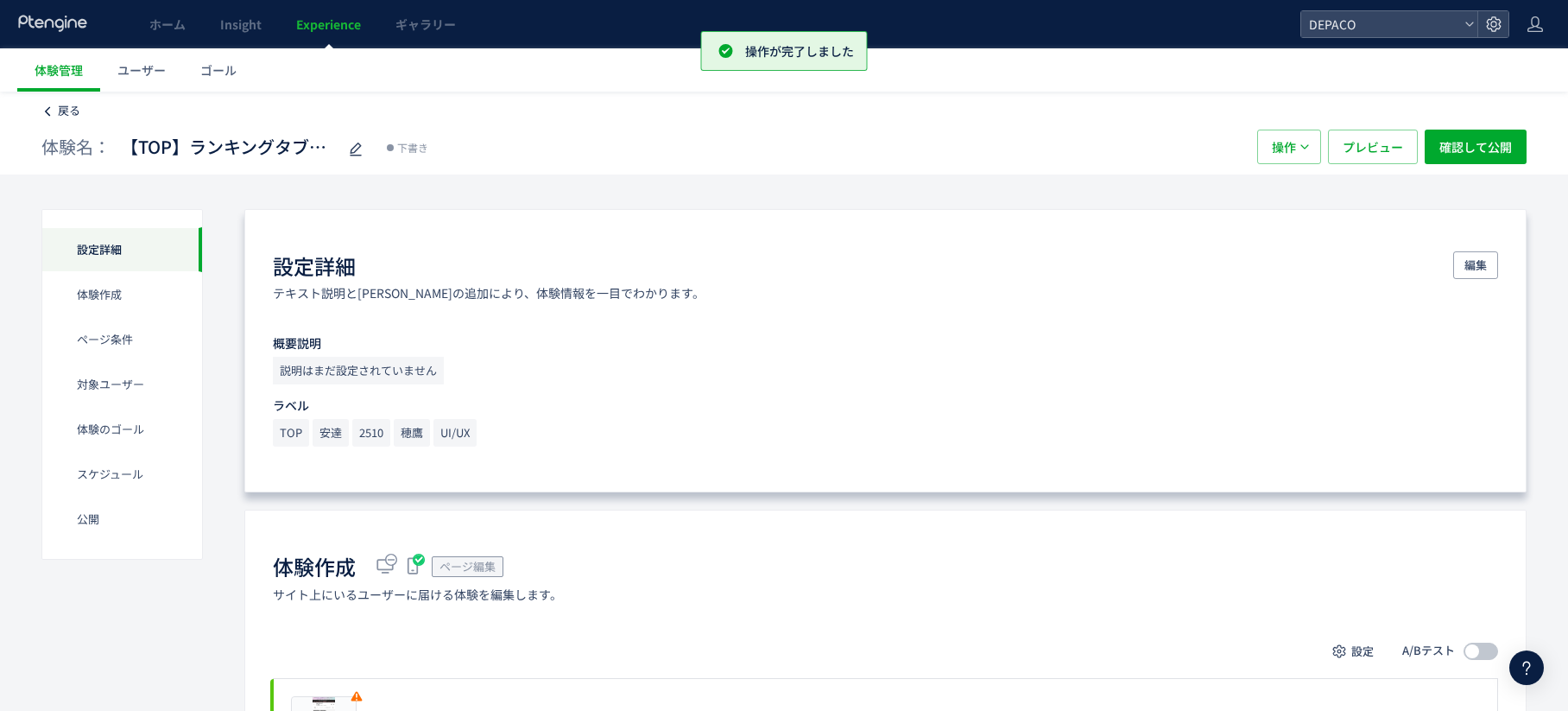
click at [52, 116] on icon at bounding box center [47, 112] width 12 height 12
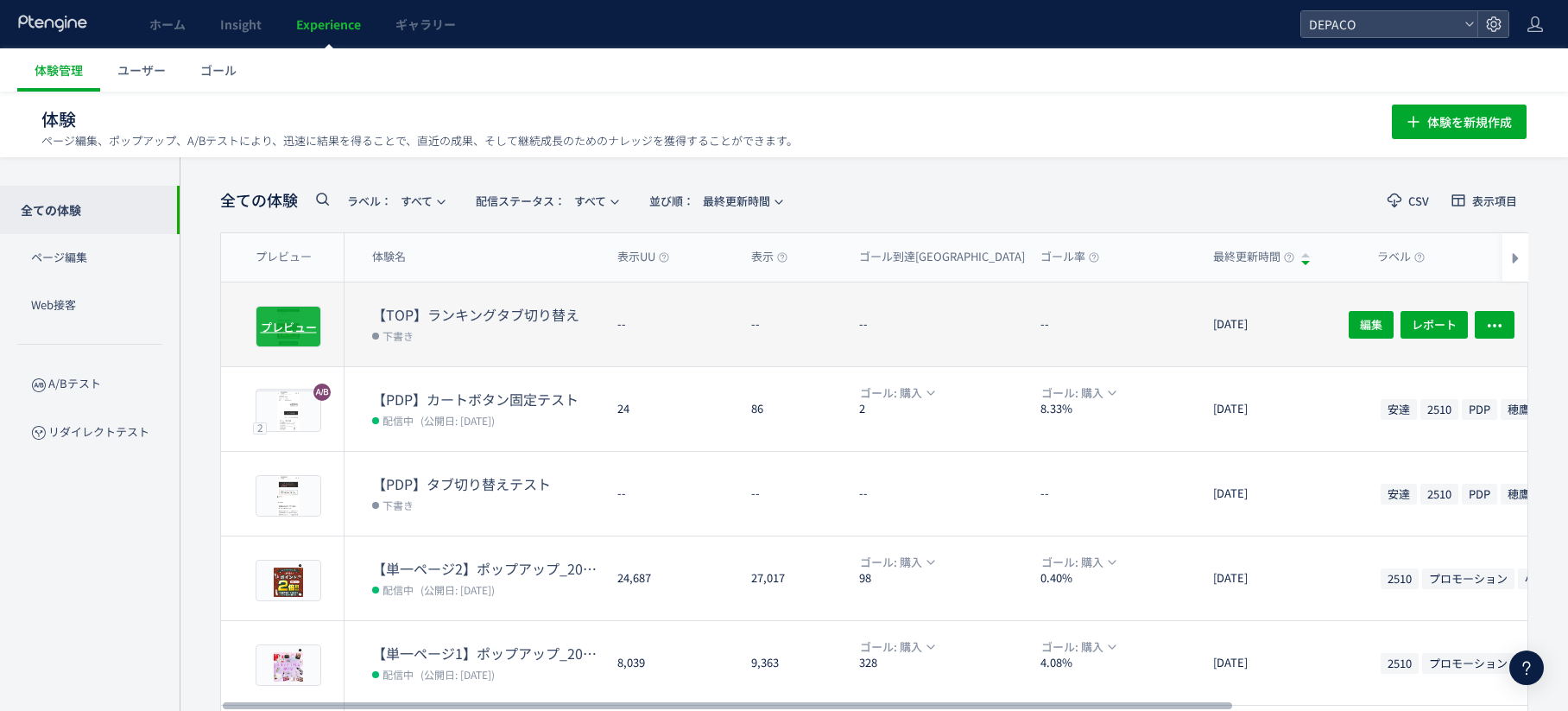
click at [302, 326] on span "プレビュー" at bounding box center [289, 326] width 56 height 17
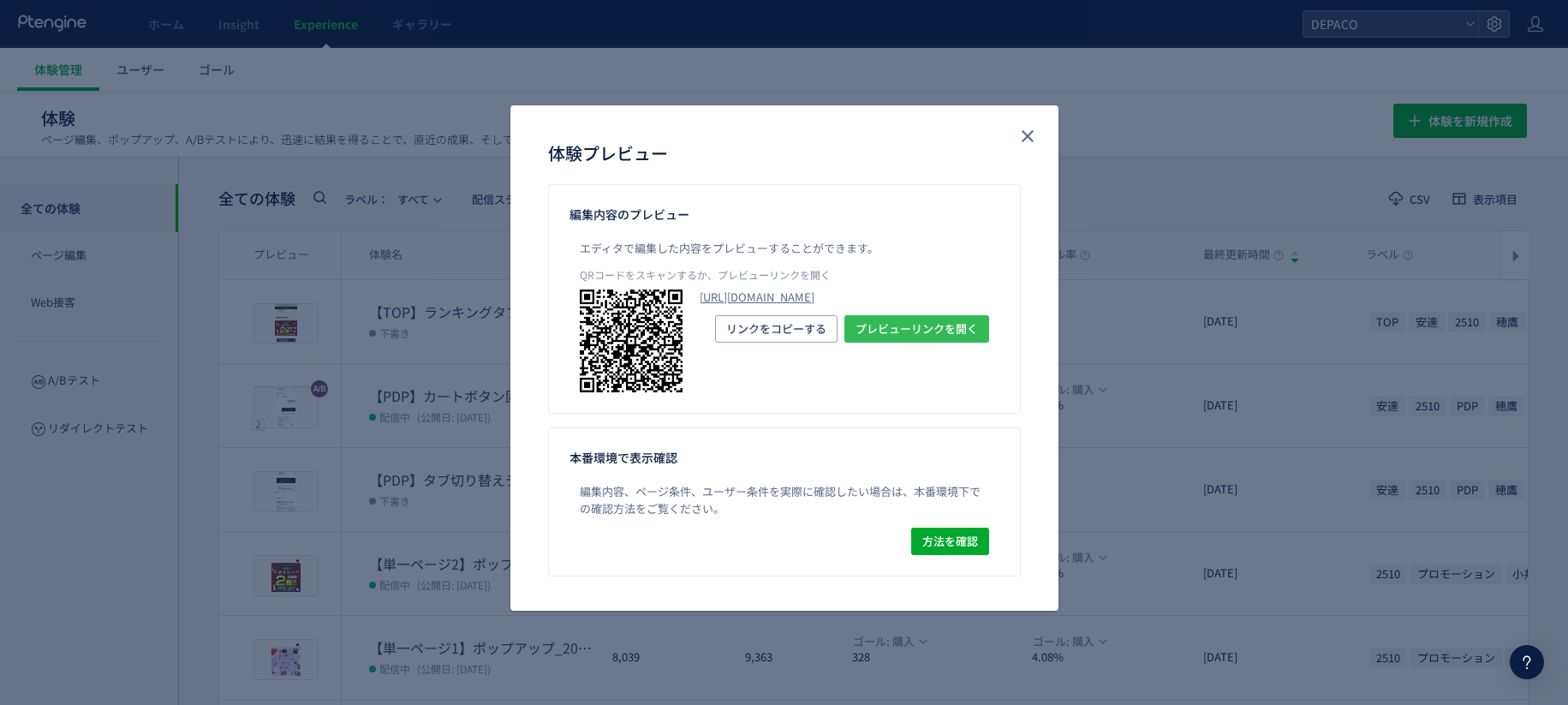
click at [911, 343] on span "プレビューリンクを開く" at bounding box center [917, 328] width 122 height 27
click at [1021, 140] on icon "close" at bounding box center [1028, 136] width 21 height 21
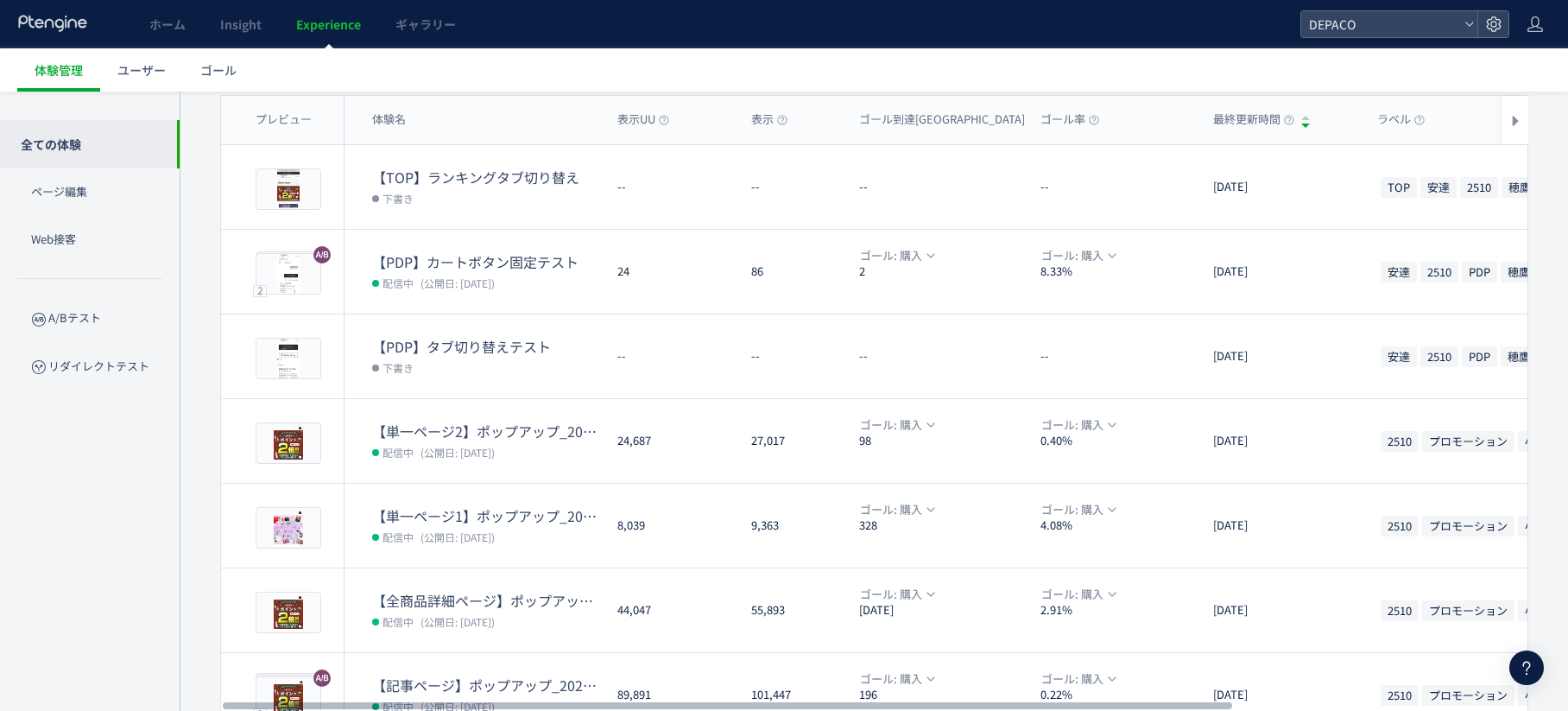
scroll to position [136, 0]
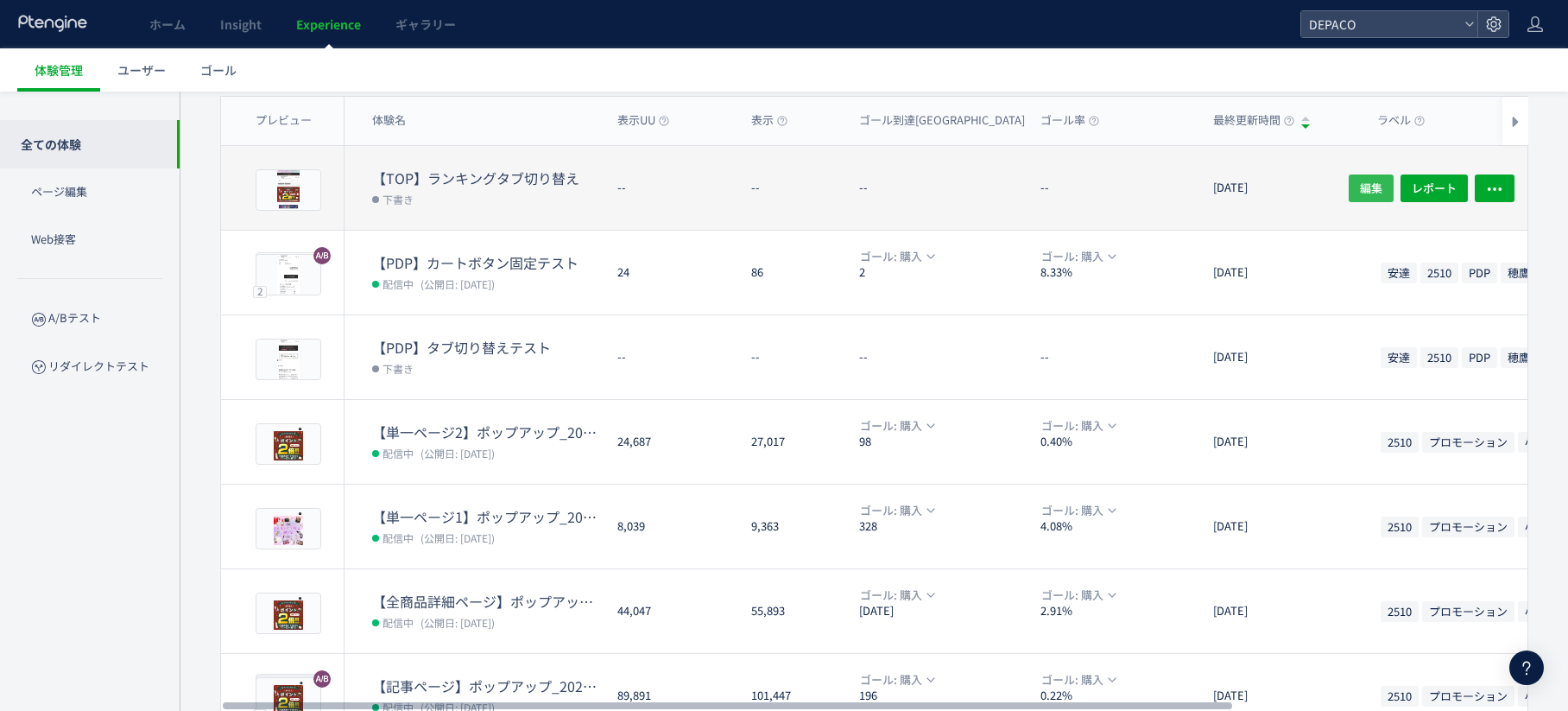
click at [1367, 190] on span "編集" at bounding box center [1372, 187] width 23 height 27
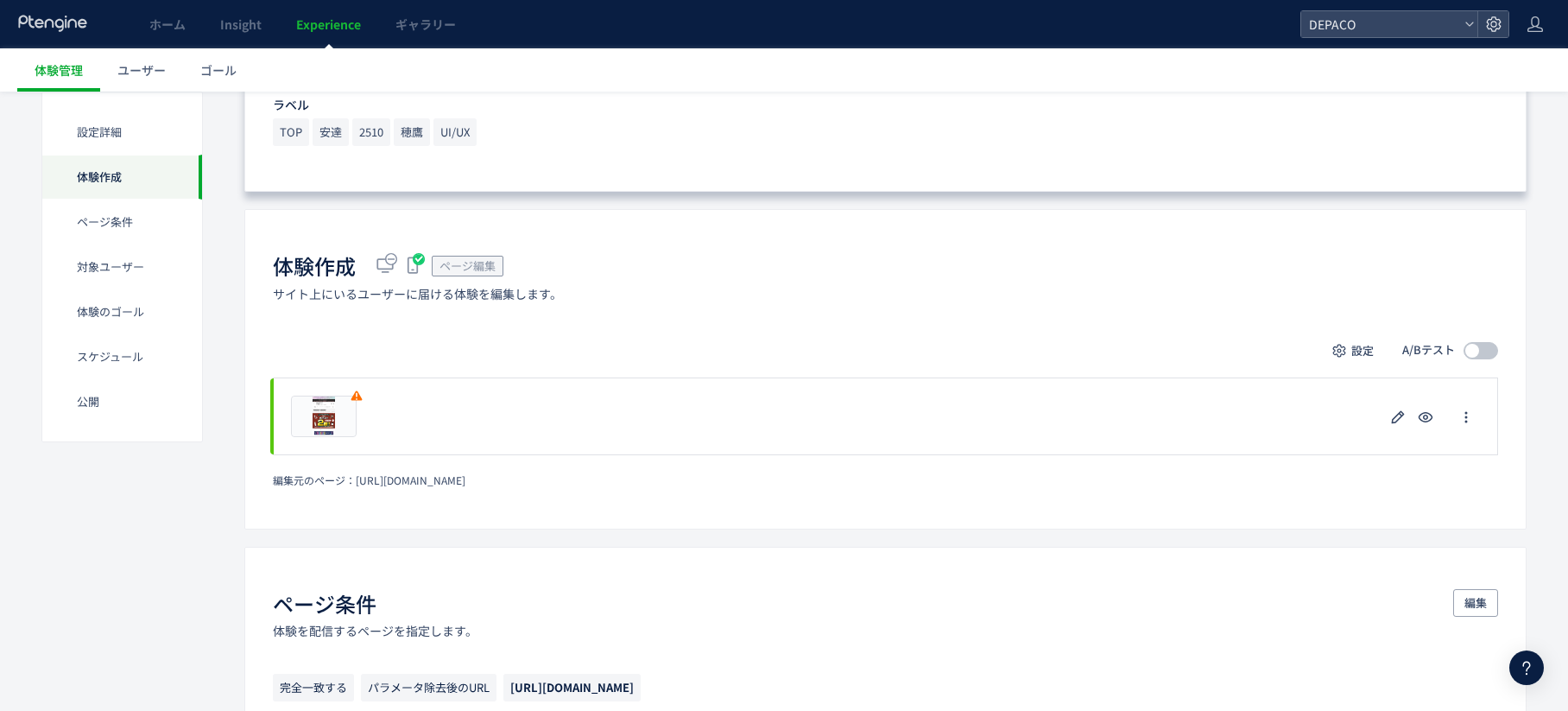
scroll to position [346, 0]
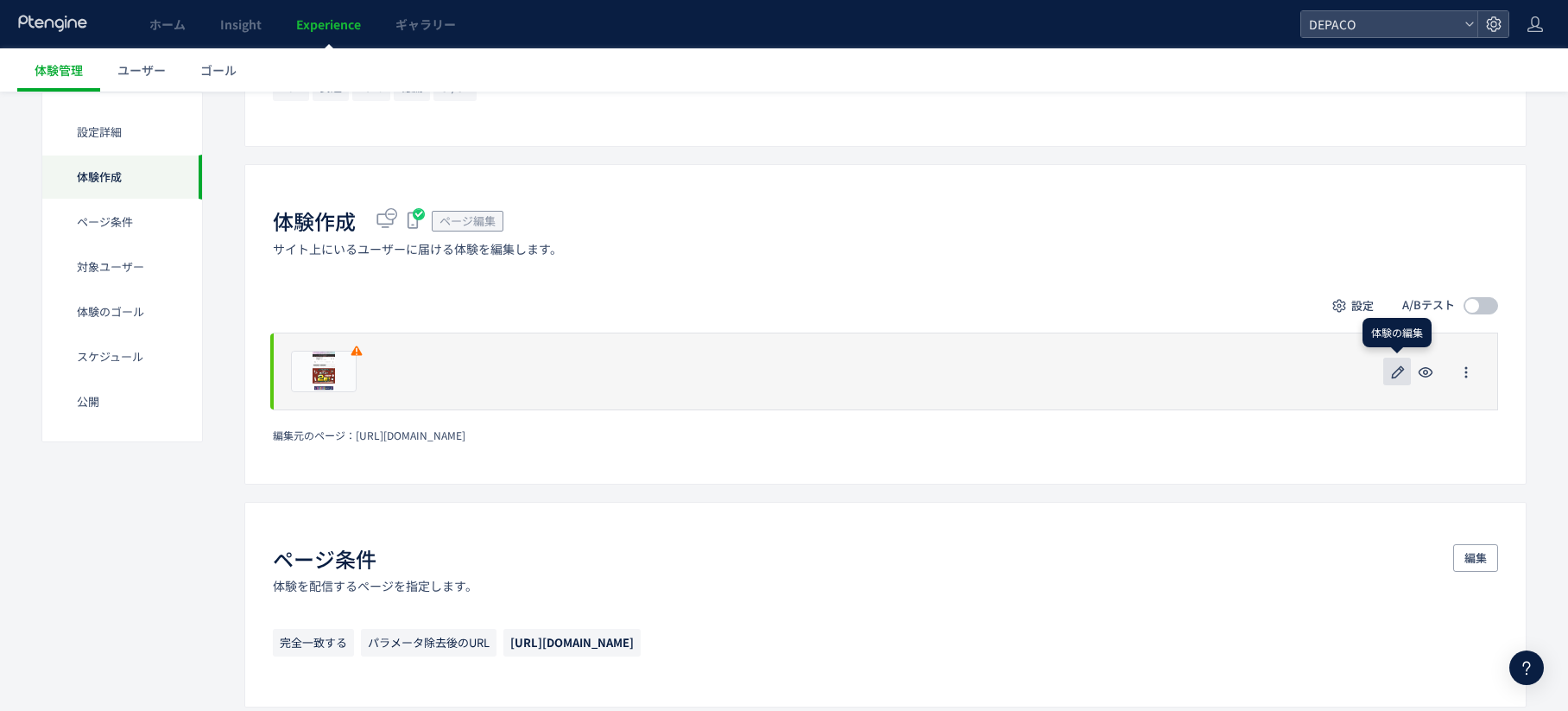
click at [1395, 374] on icon "button" at bounding box center [1398, 372] width 21 height 21
